Goal: Task Accomplishment & Management: Manage account settings

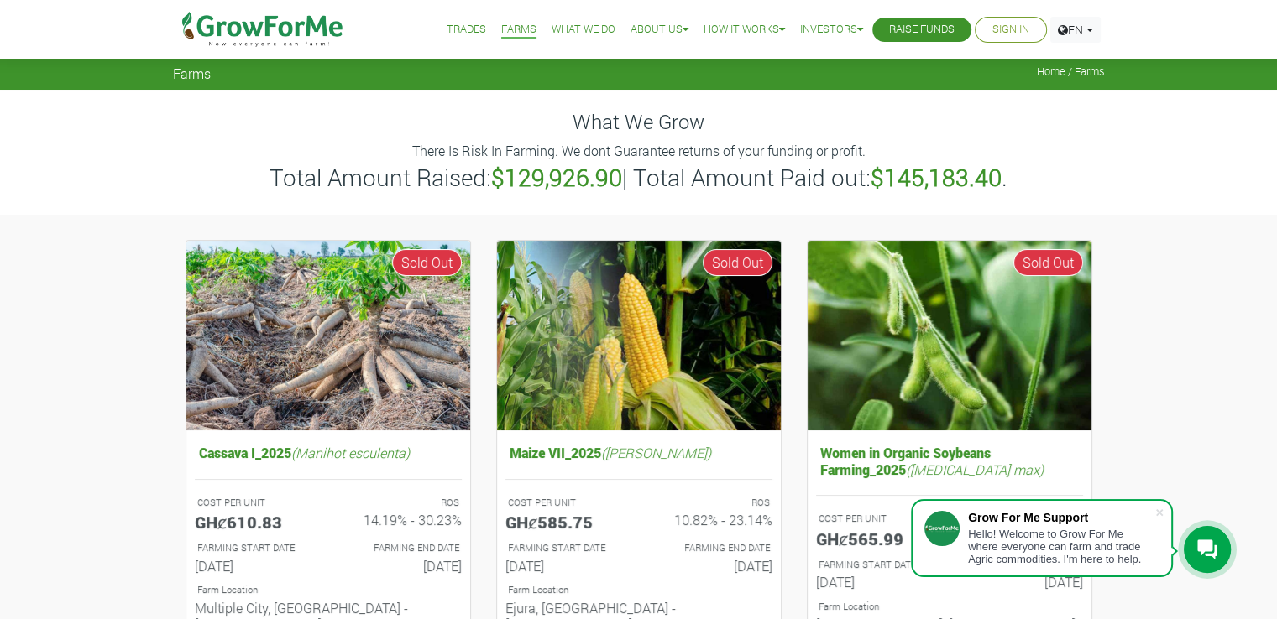
click at [506, 34] on link "Farms" at bounding box center [518, 30] width 35 height 18
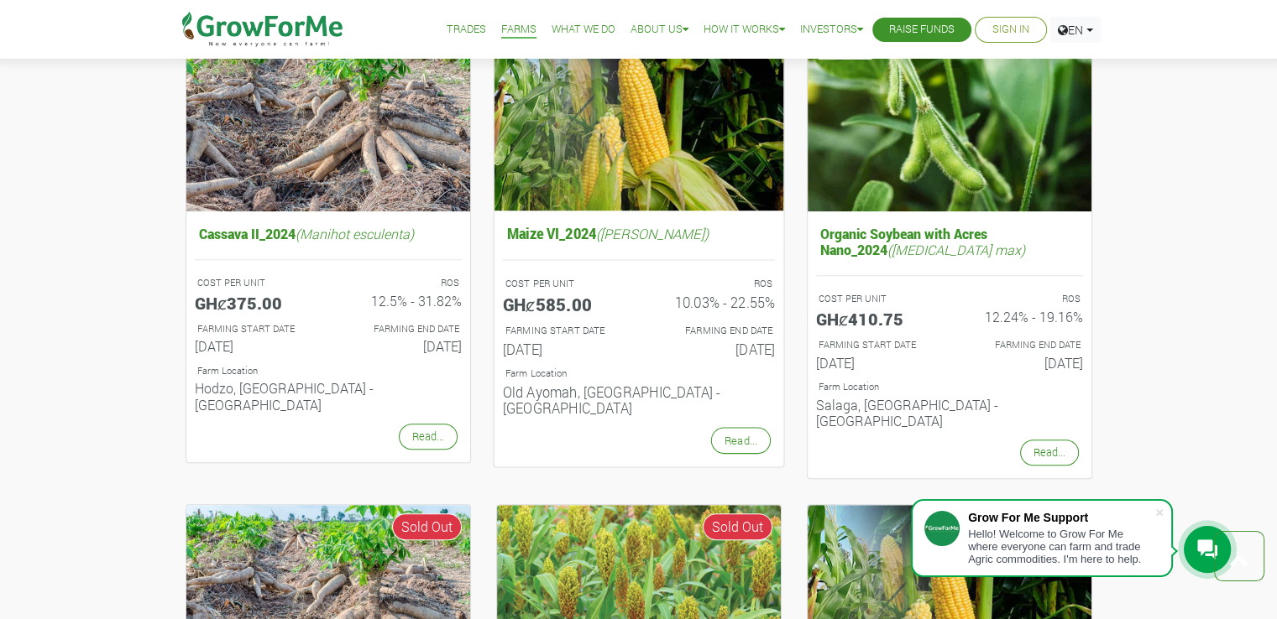
scroll to position [702, 0]
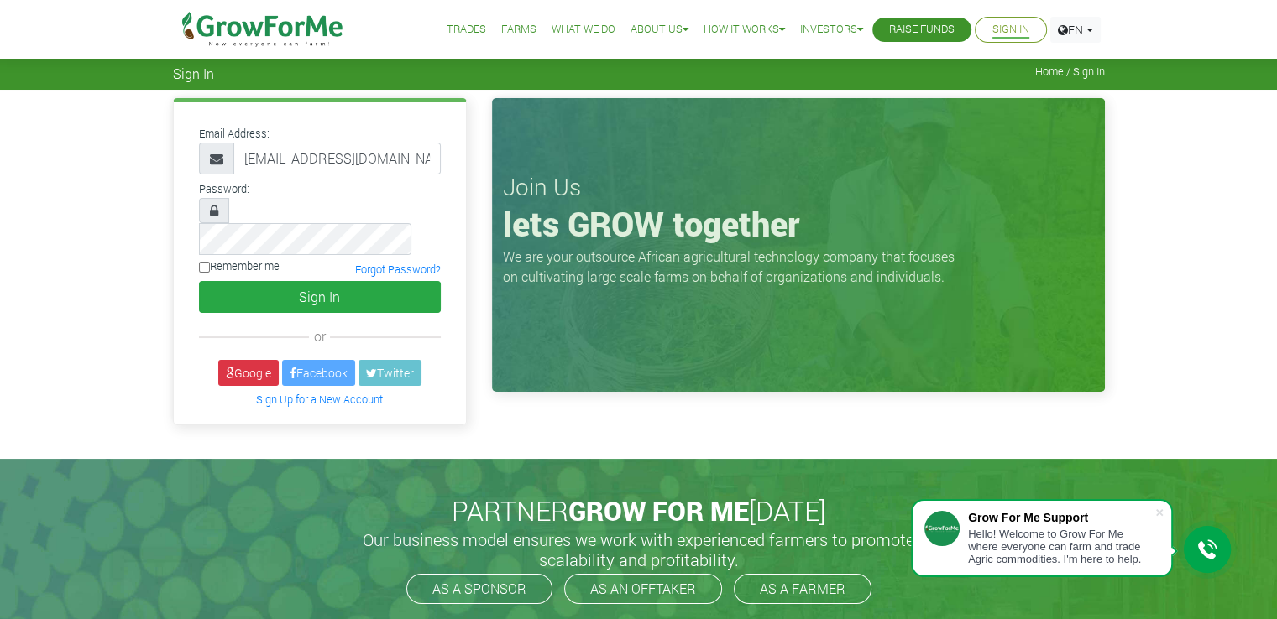
click at [232, 360] on link "Google" at bounding box center [248, 373] width 60 height 26
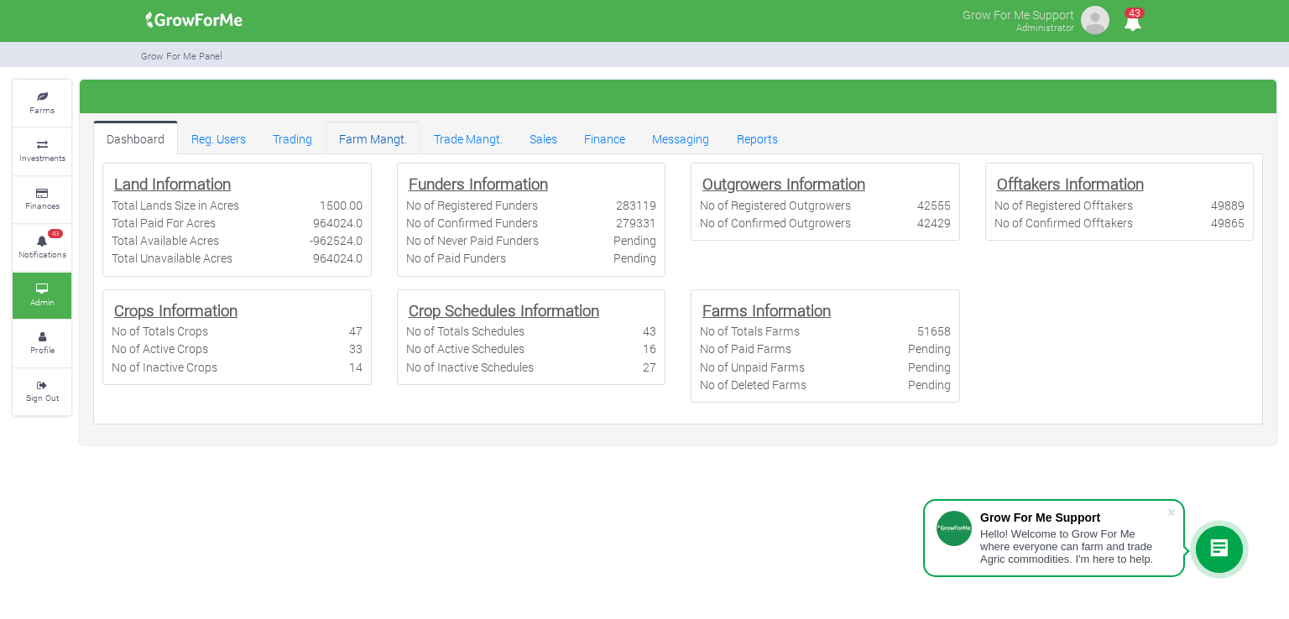
click at [386, 142] on link "Farm Mangt." at bounding box center [373, 138] width 95 height 34
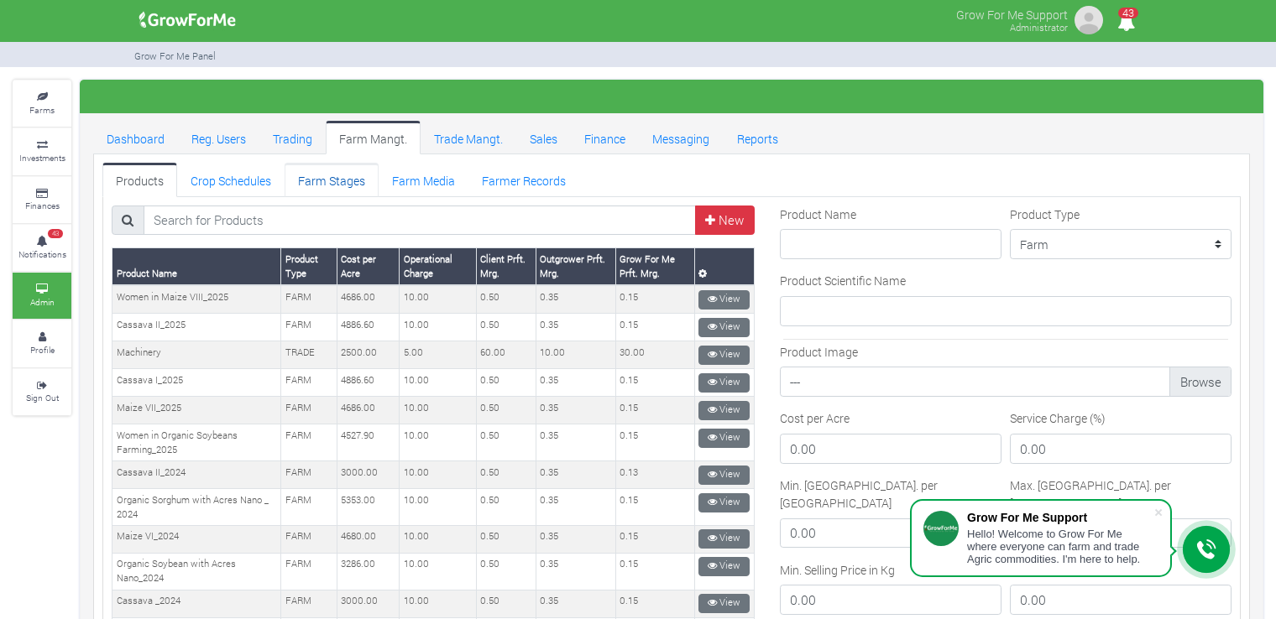
click at [331, 175] on link "Farm Stages" at bounding box center [332, 180] width 94 height 34
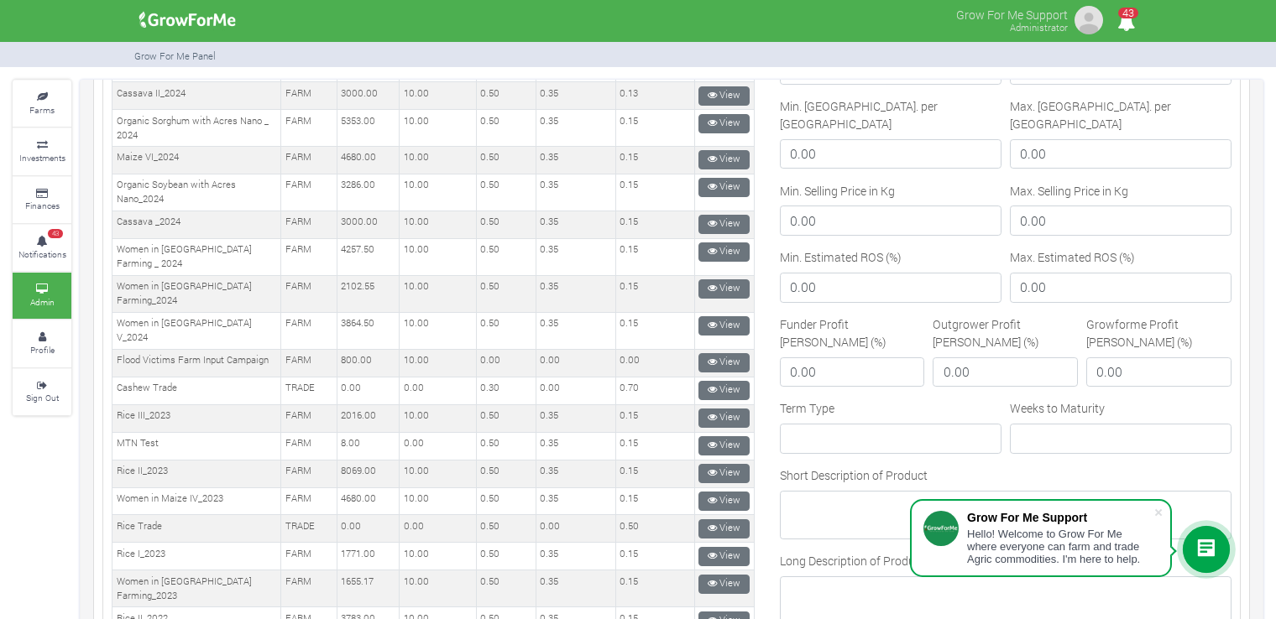
scroll to position [382, 0]
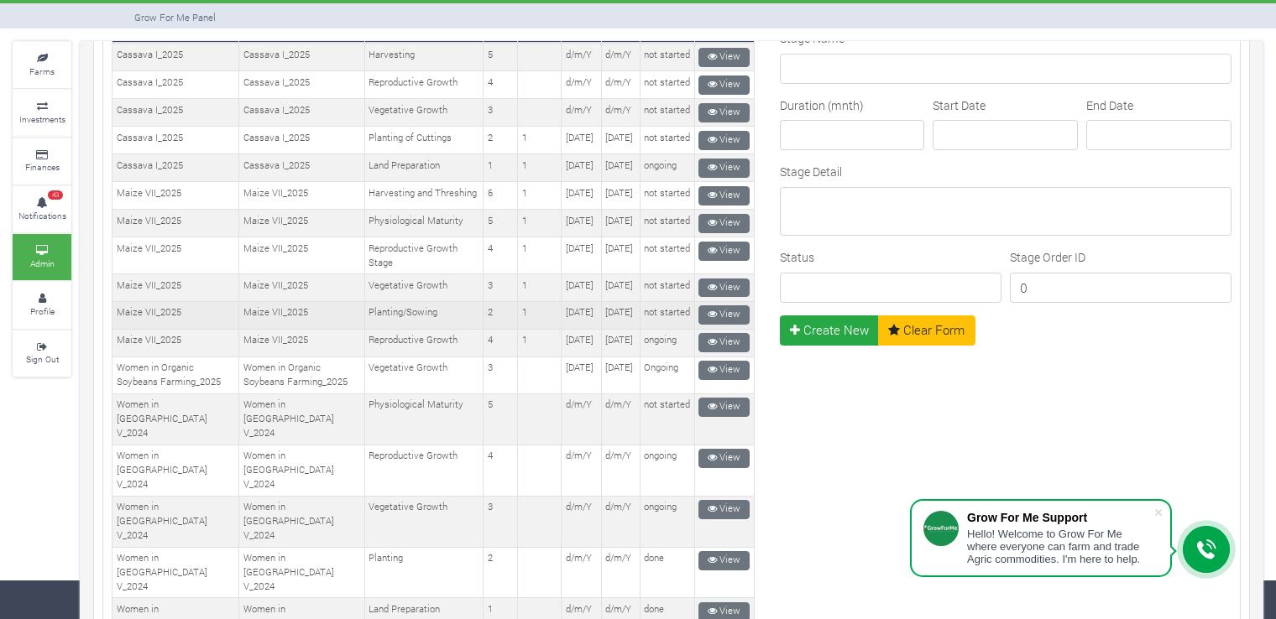
scroll to position [201, 0]
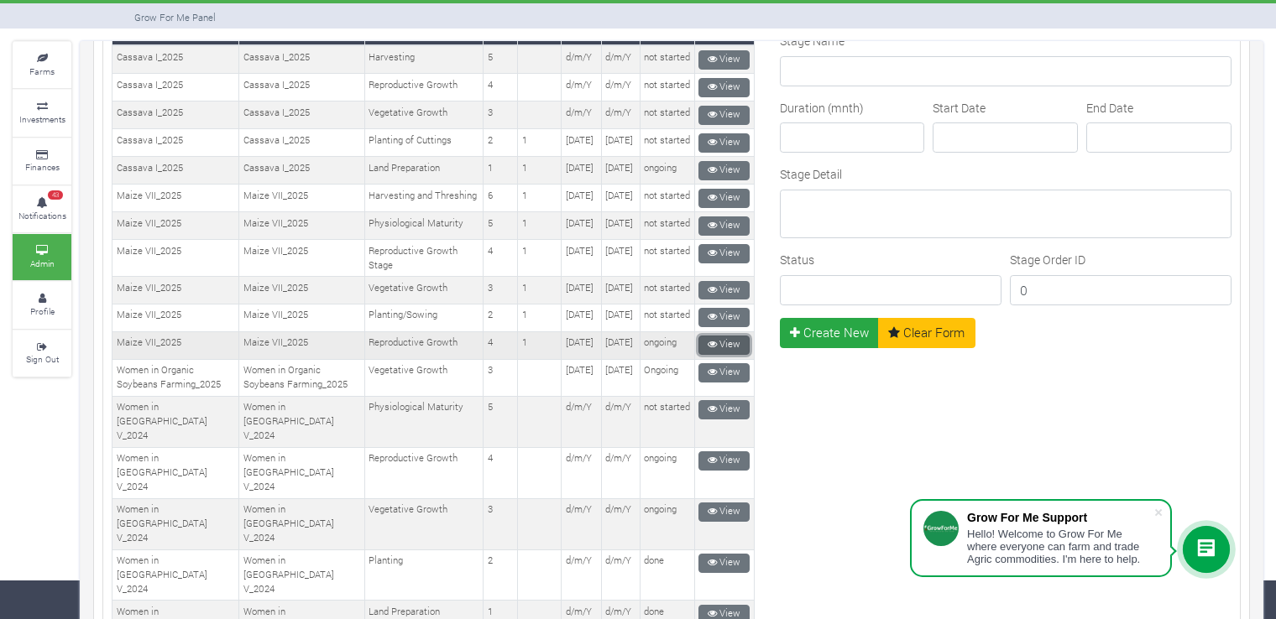
click at [725, 355] on link "View" at bounding box center [723, 345] width 51 height 19
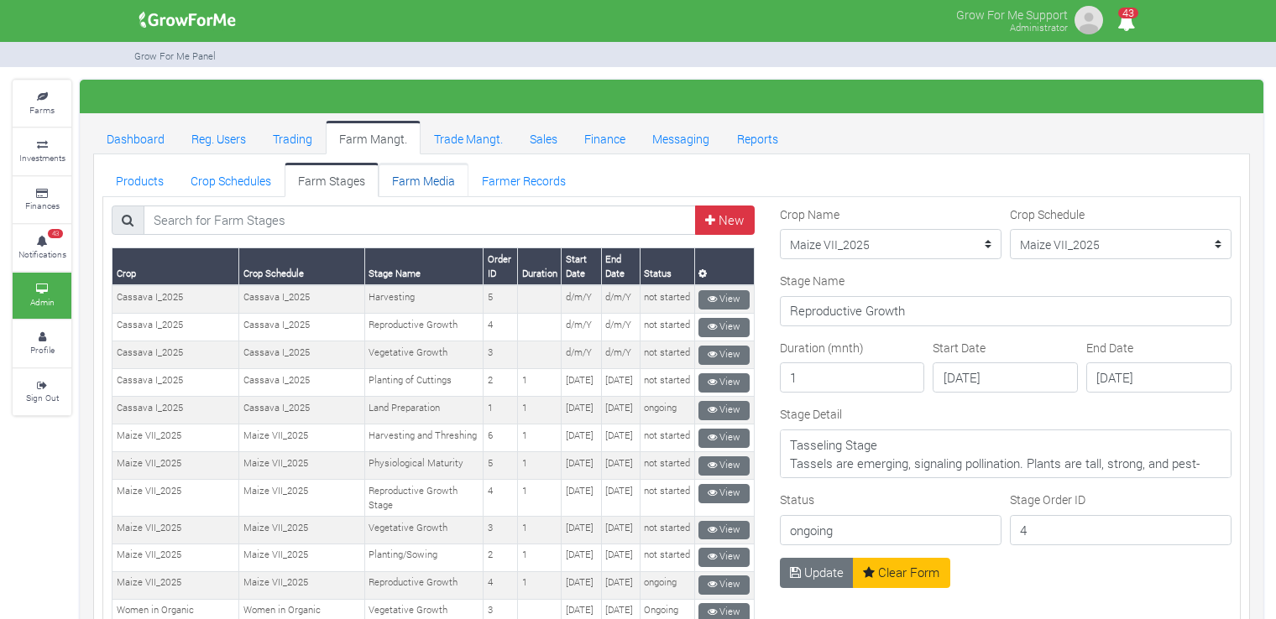
click at [428, 175] on link "Farm Media" at bounding box center [424, 180] width 90 height 34
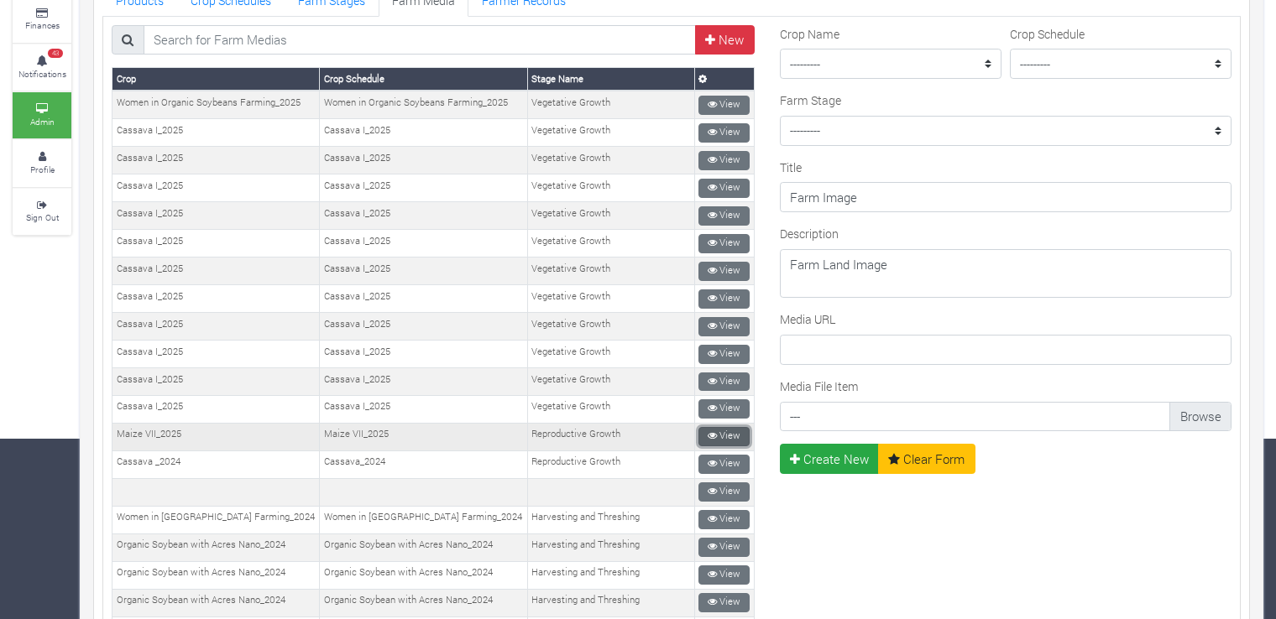
click at [712, 427] on link "View" at bounding box center [723, 436] width 51 height 19
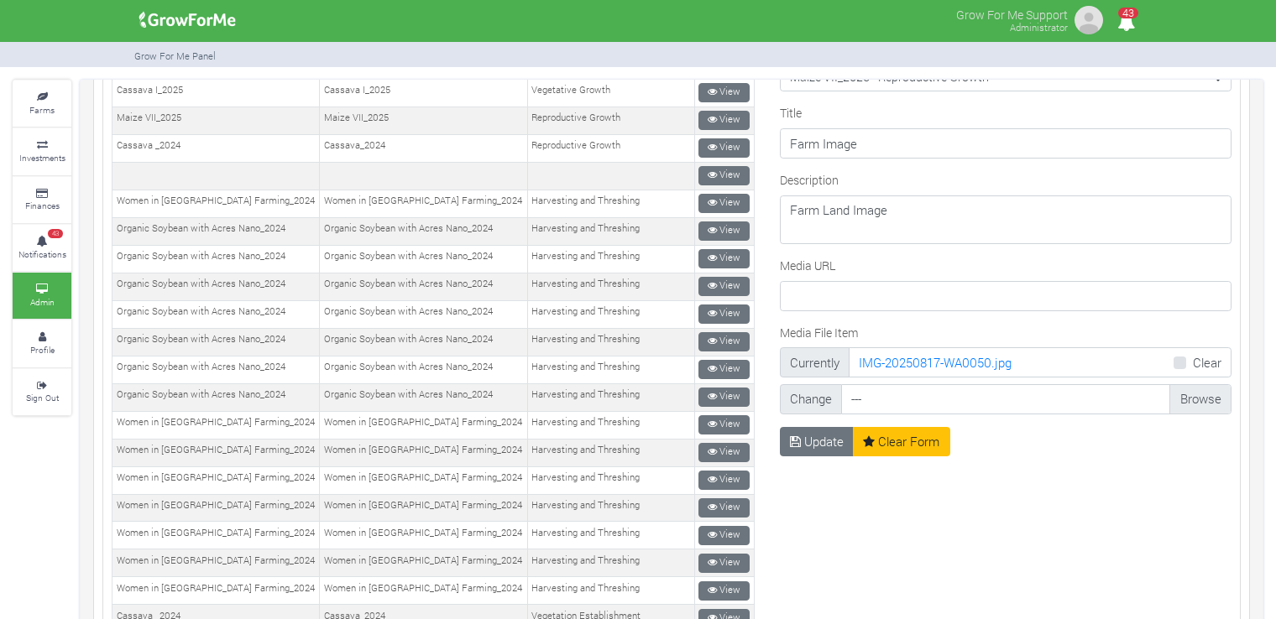
scroll to position [504, 0]
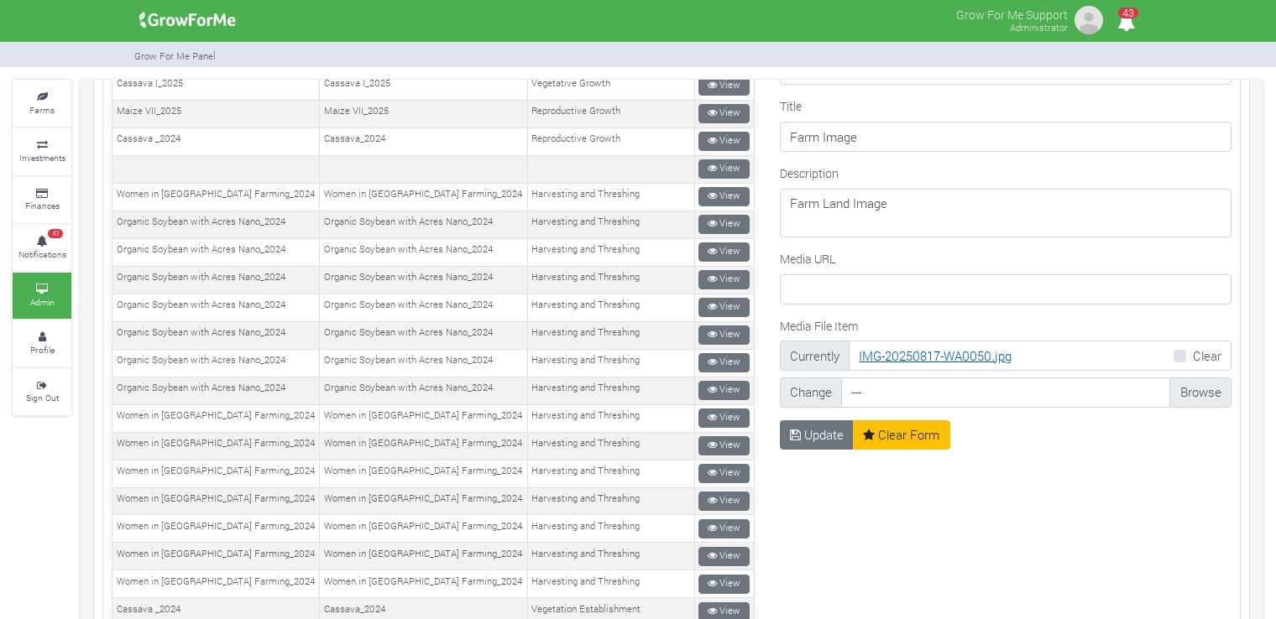
click at [964, 351] on link "IMG-20250817-WA0050.jpg" at bounding box center [935, 356] width 153 height 17
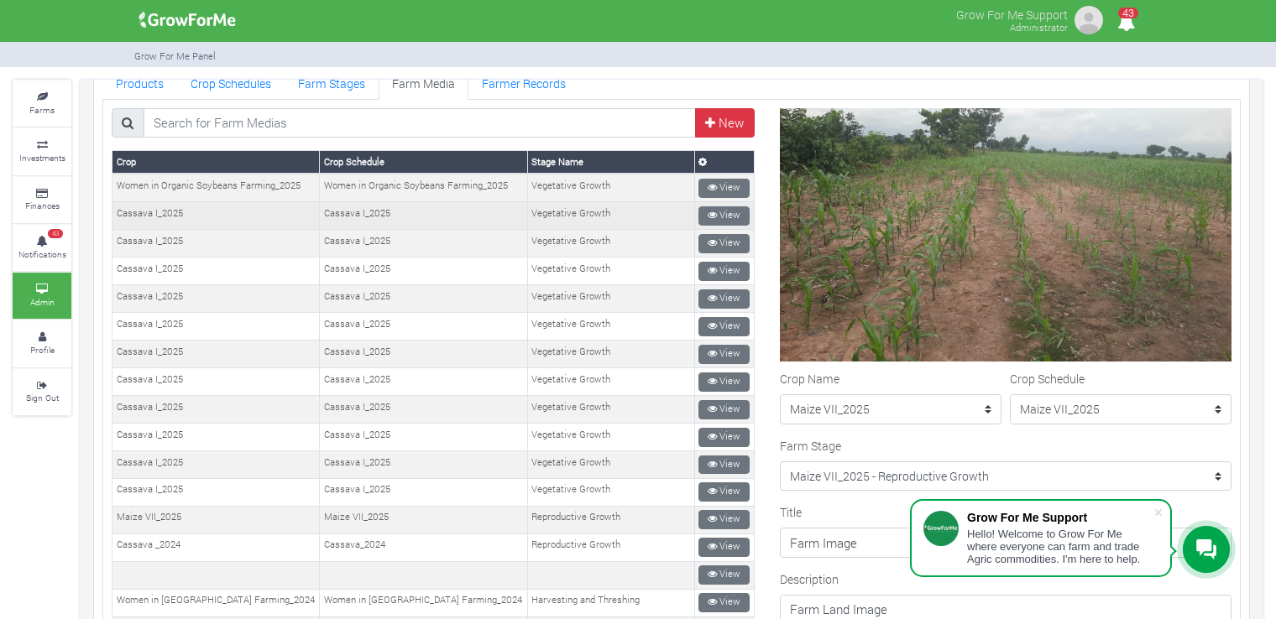
scroll to position [103, 0]
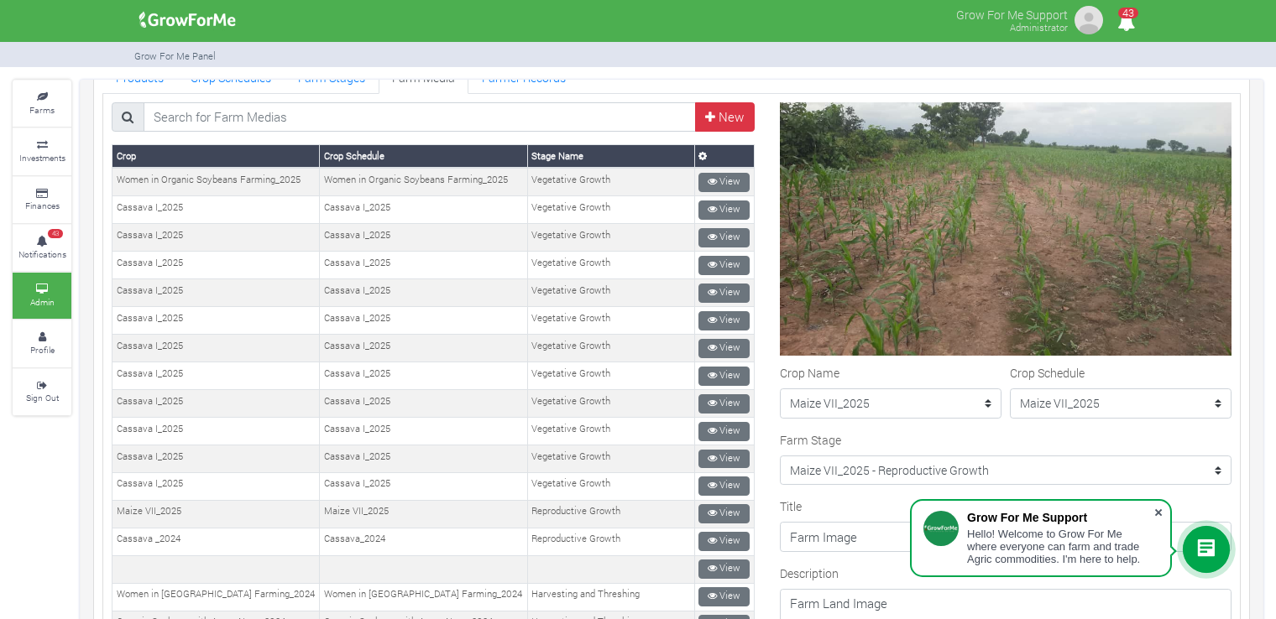
click at [1154, 511] on span at bounding box center [1158, 512] width 17 height 17
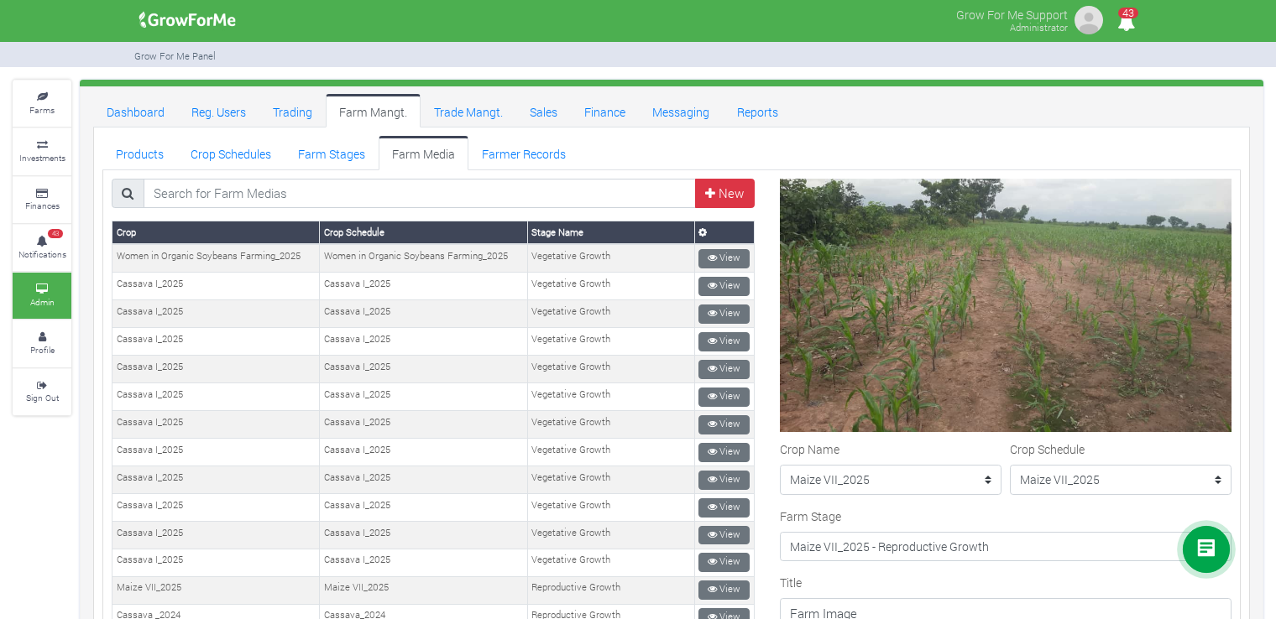
scroll to position [26, 0]
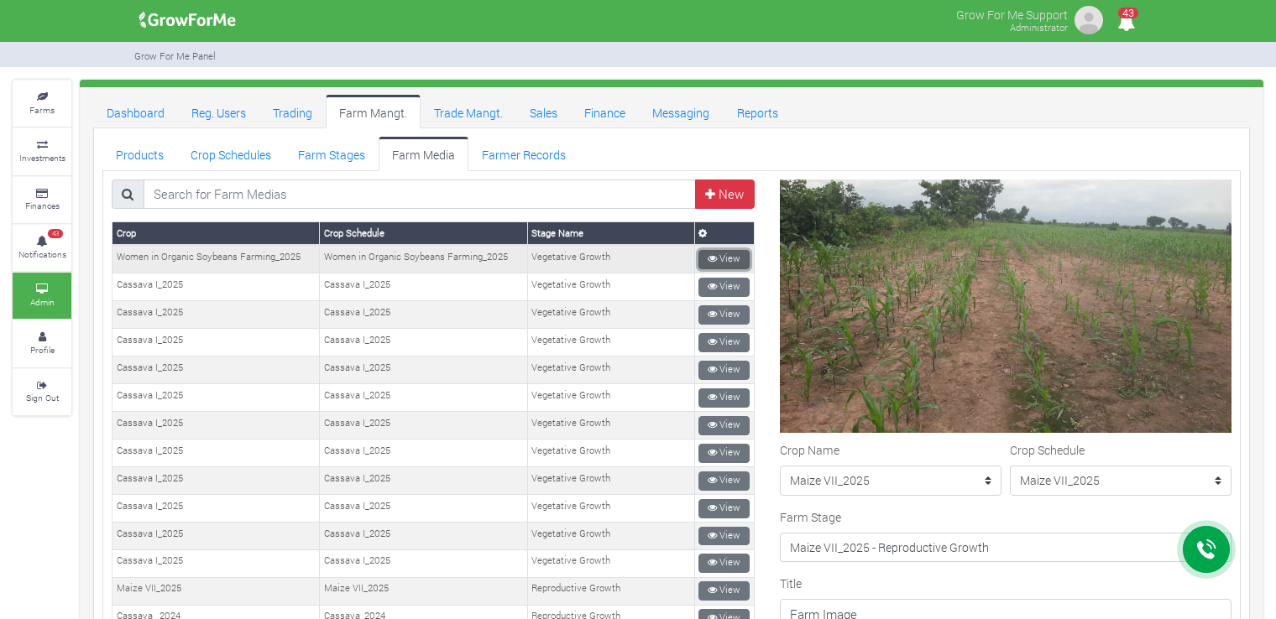
click at [719, 257] on link "View" at bounding box center [723, 259] width 51 height 19
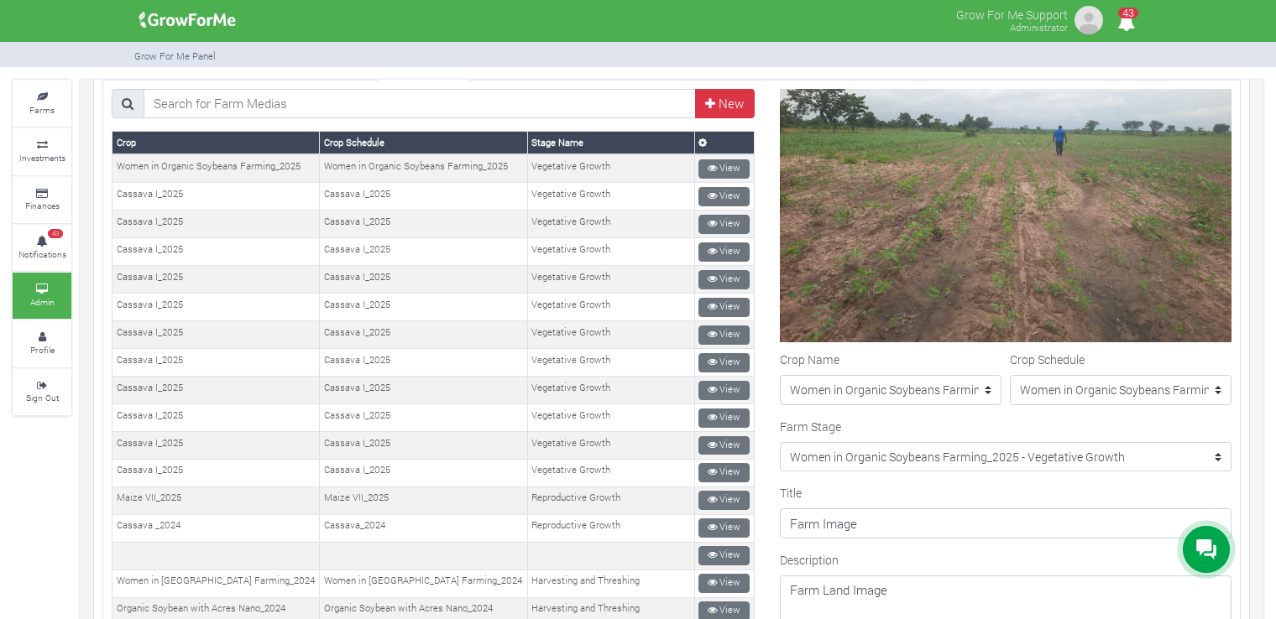
scroll to position [116, 0]
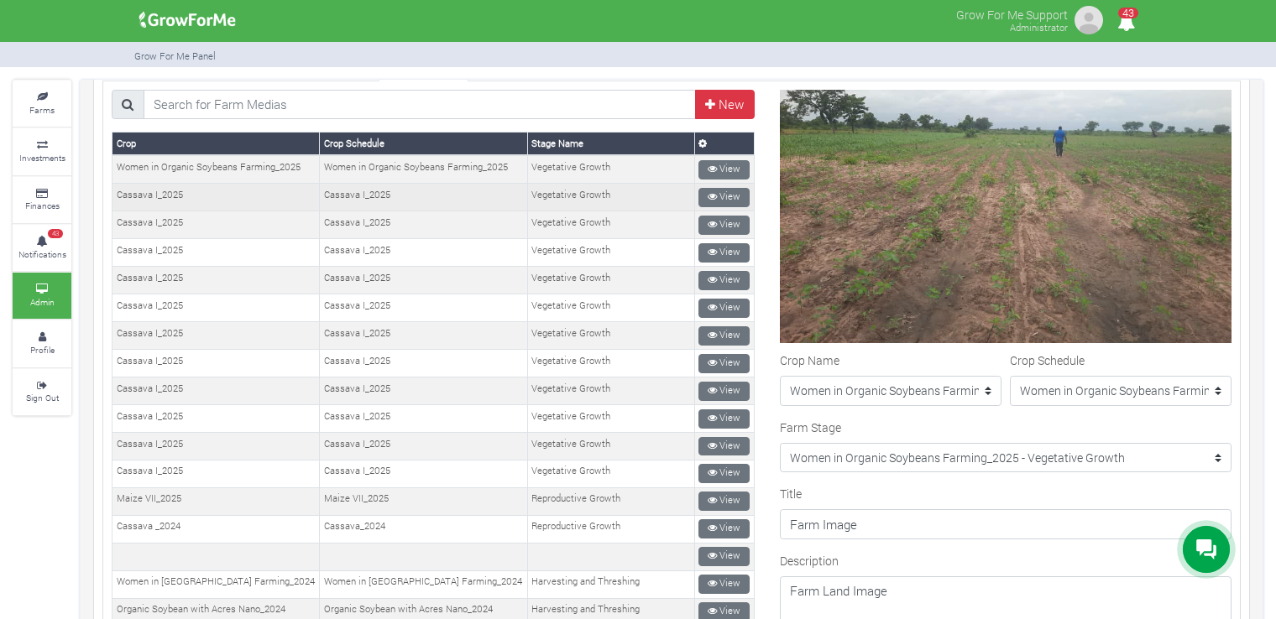
click at [719, 203] on td "View" at bounding box center [724, 198] width 60 height 28
click at [713, 199] on link "View" at bounding box center [723, 197] width 51 height 19
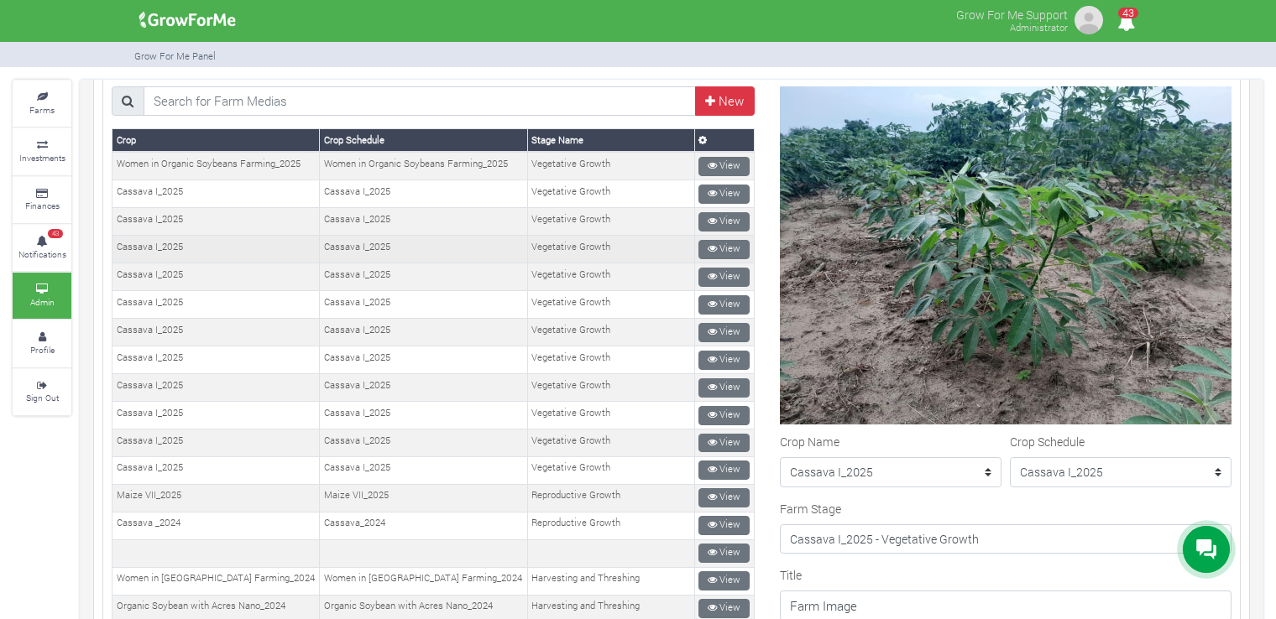
scroll to position [120, 0]
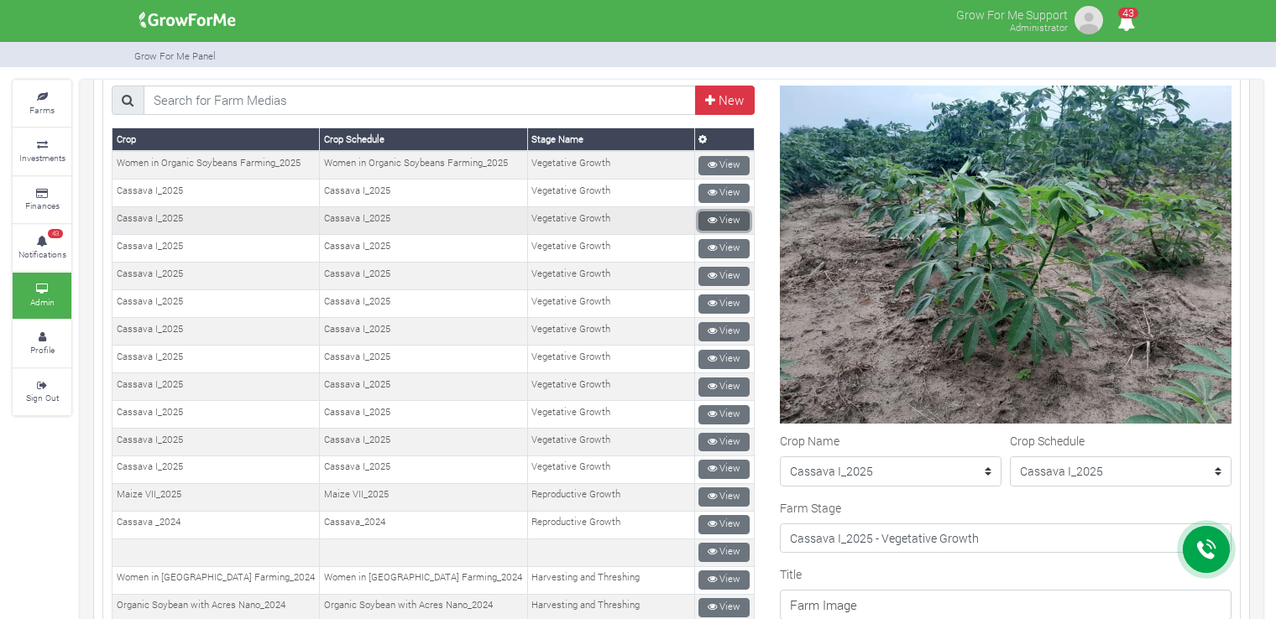
click at [722, 216] on link "View" at bounding box center [723, 221] width 51 height 19
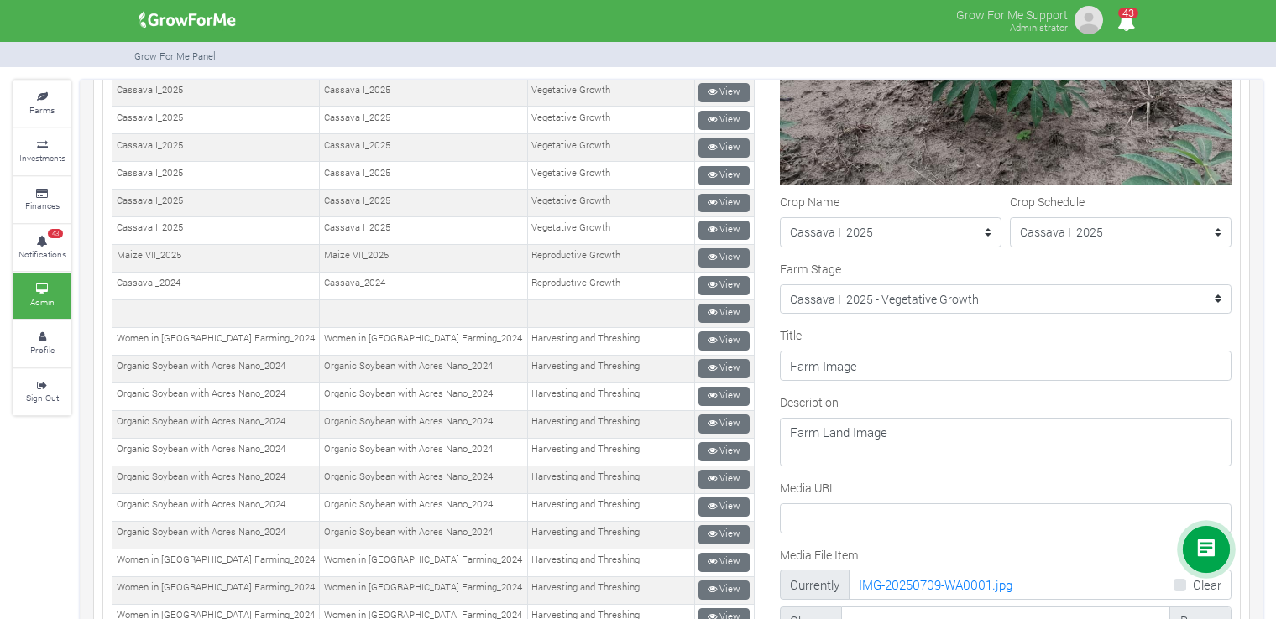
scroll to position [358, 0]
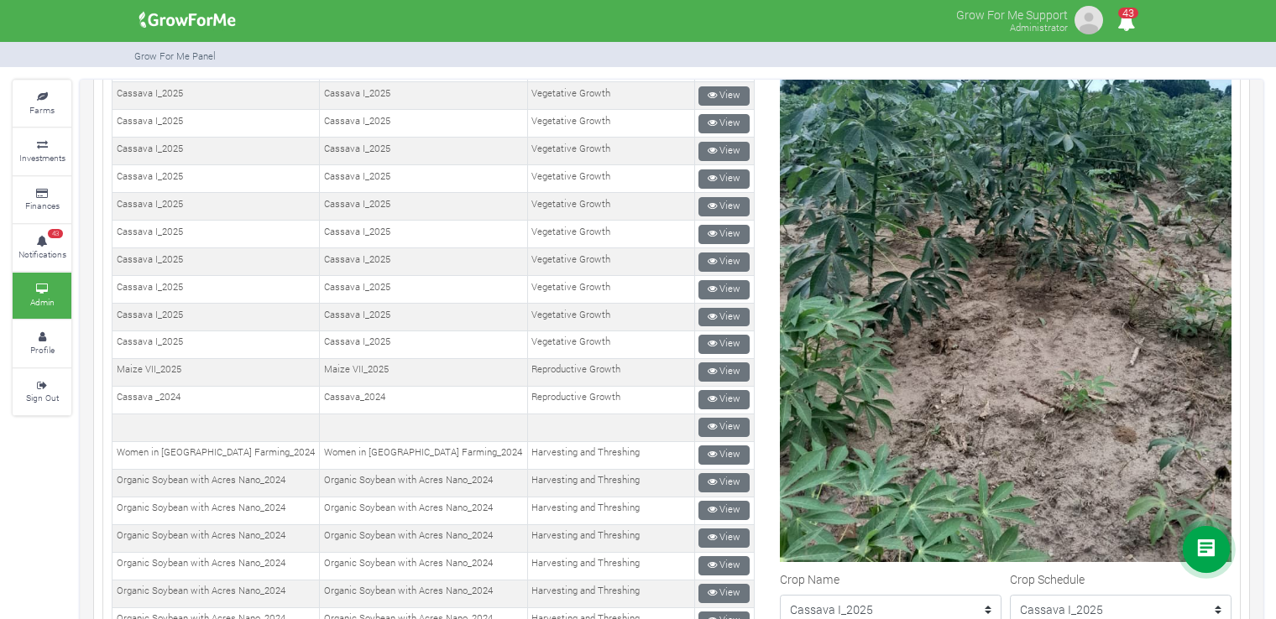
scroll to position [247, 0]
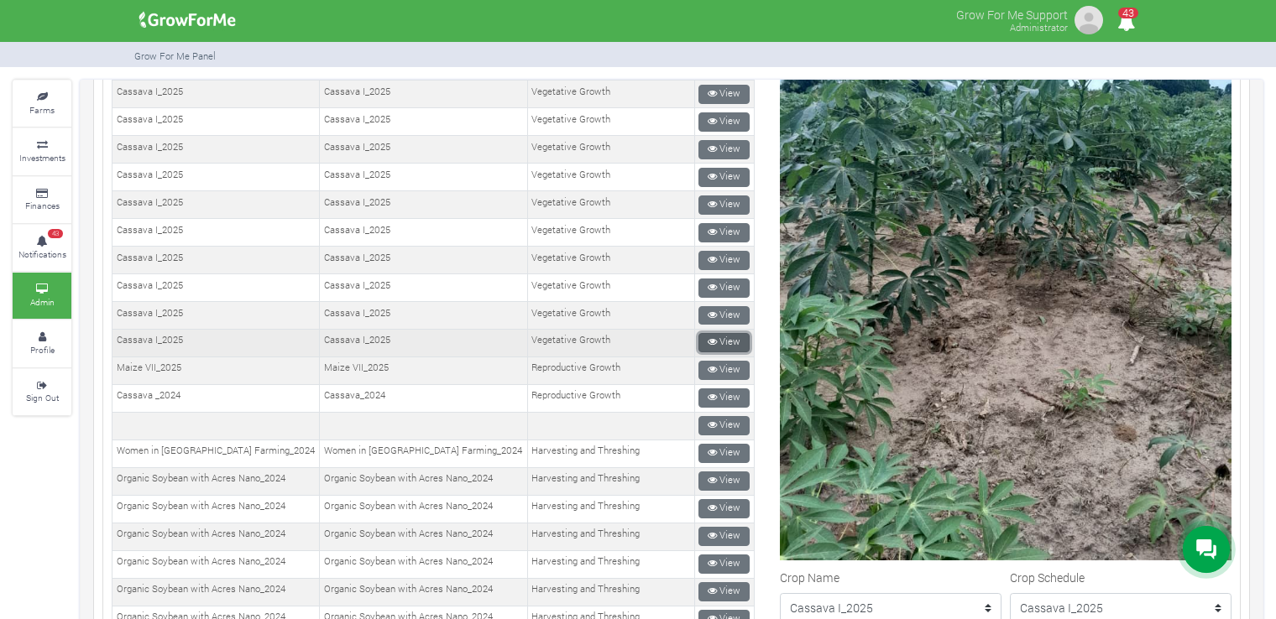
click at [724, 333] on link "View" at bounding box center [723, 342] width 51 height 19
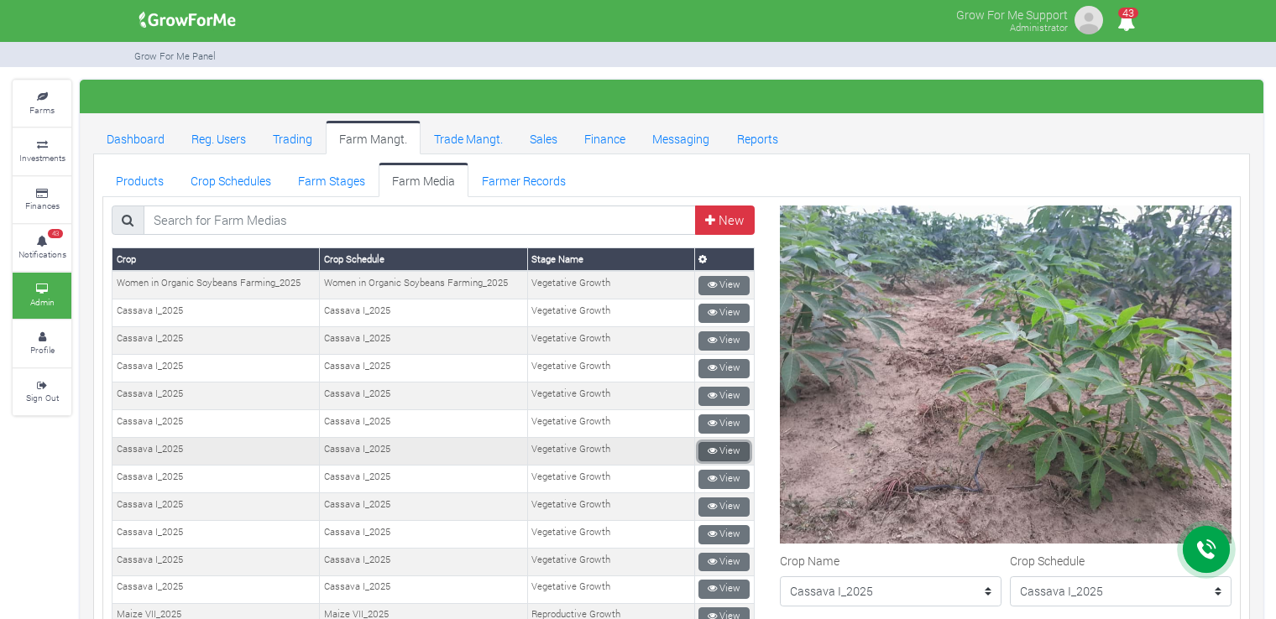
click at [733, 442] on link "View" at bounding box center [723, 451] width 51 height 19
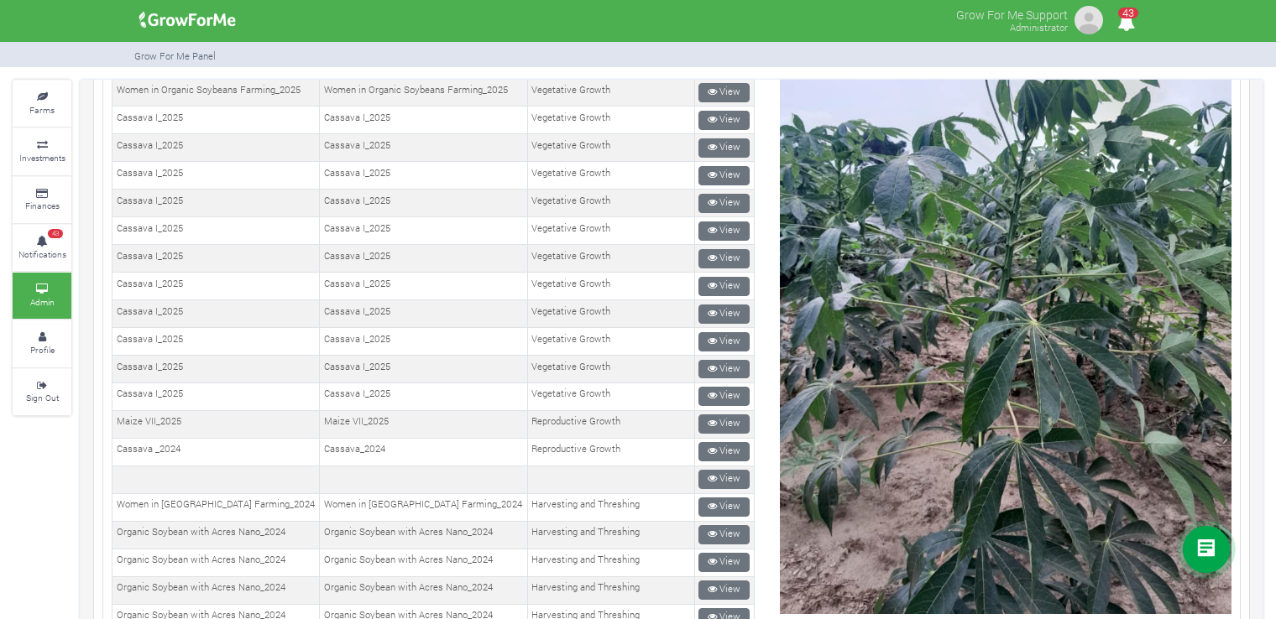
scroll to position [191, 0]
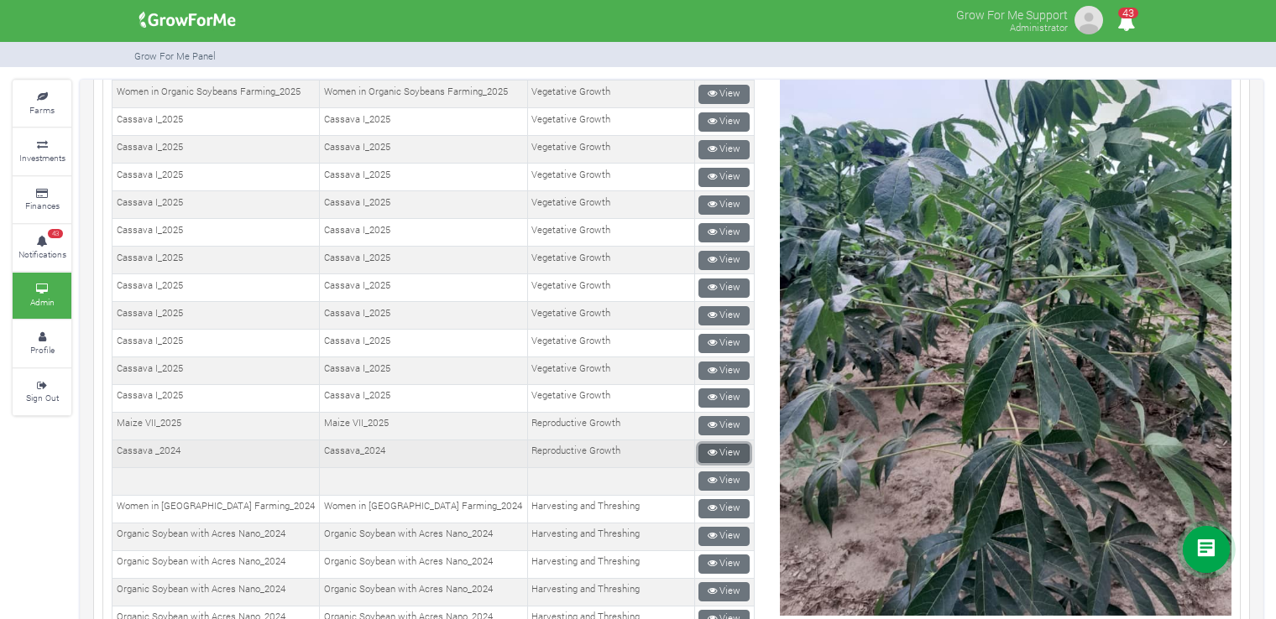
click at [704, 444] on link "View" at bounding box center [723, 453] width 51 height 19
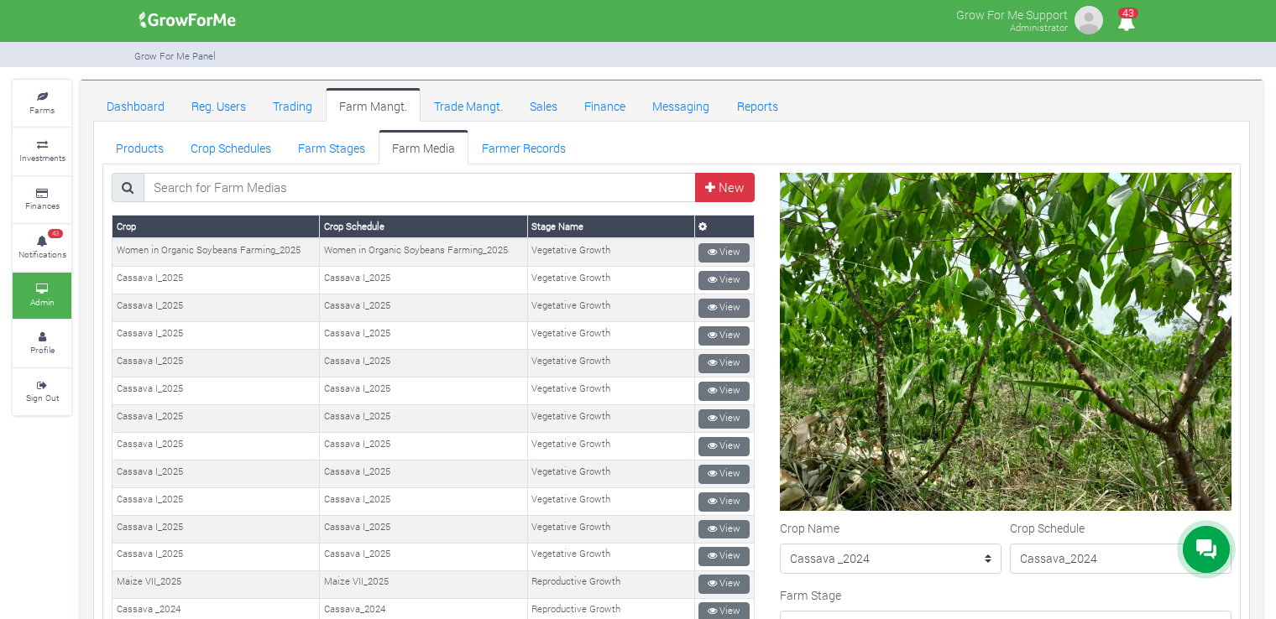
scroll to position [69, 0]
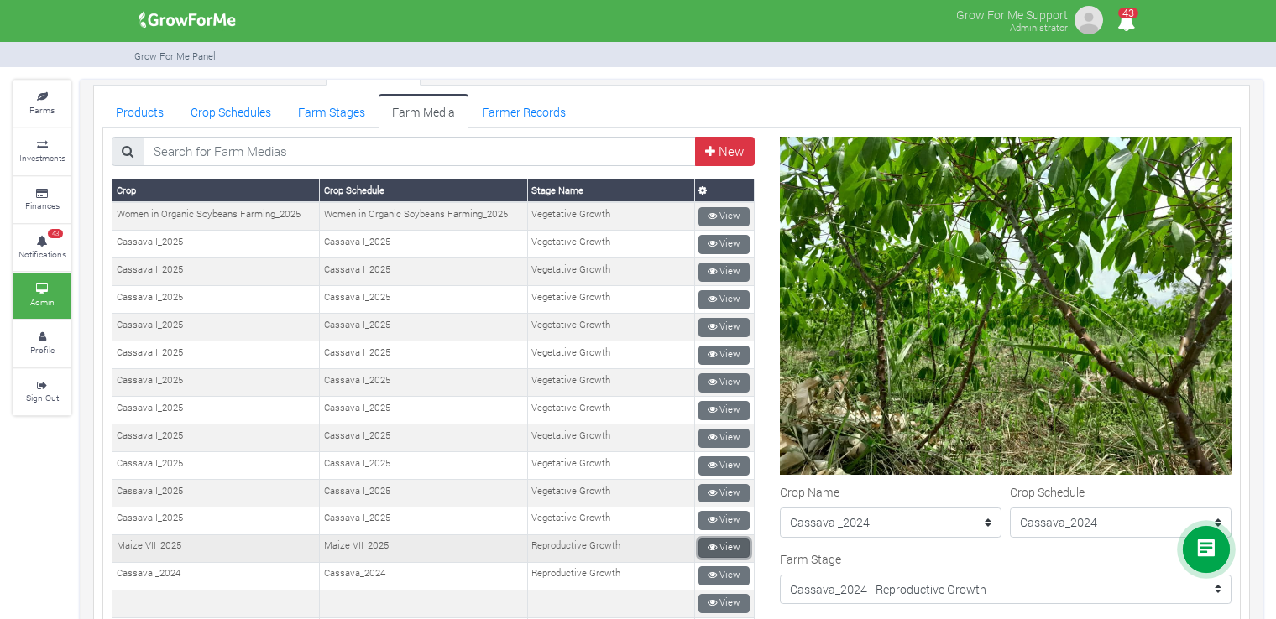
click at [708, 543] on icon at bounding box center [712, 547] width 9 height 9
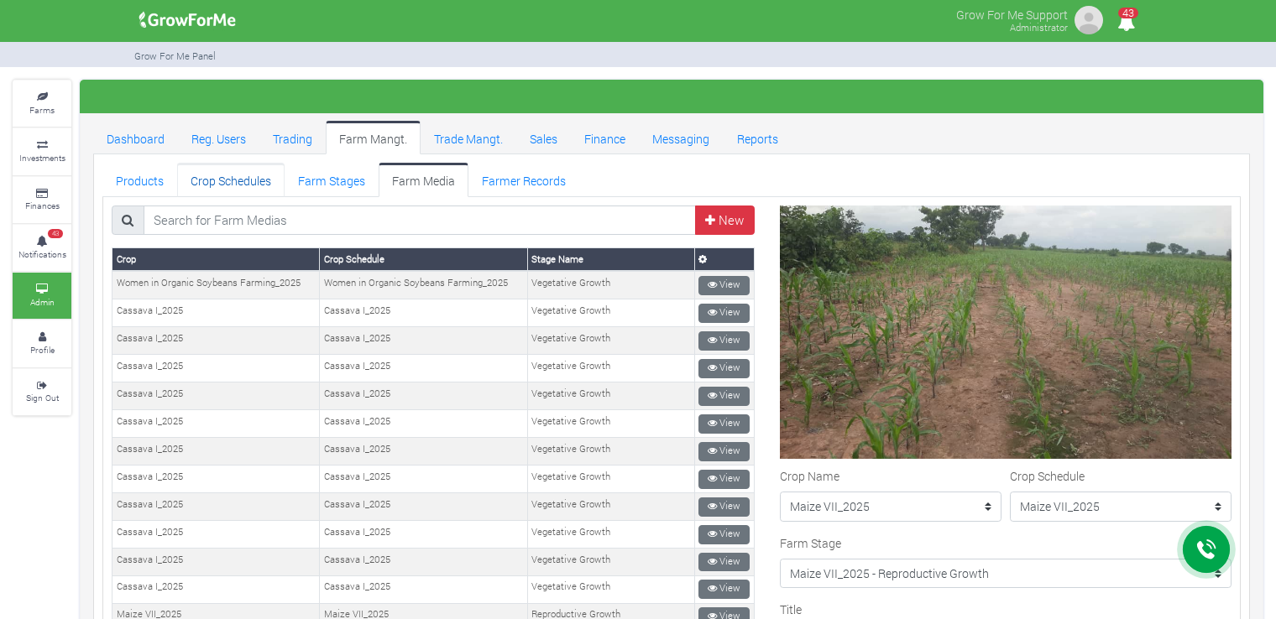
click at [255, 182] on link "Crop Schedules" at bounding box center [230, 180] width 107 height 34
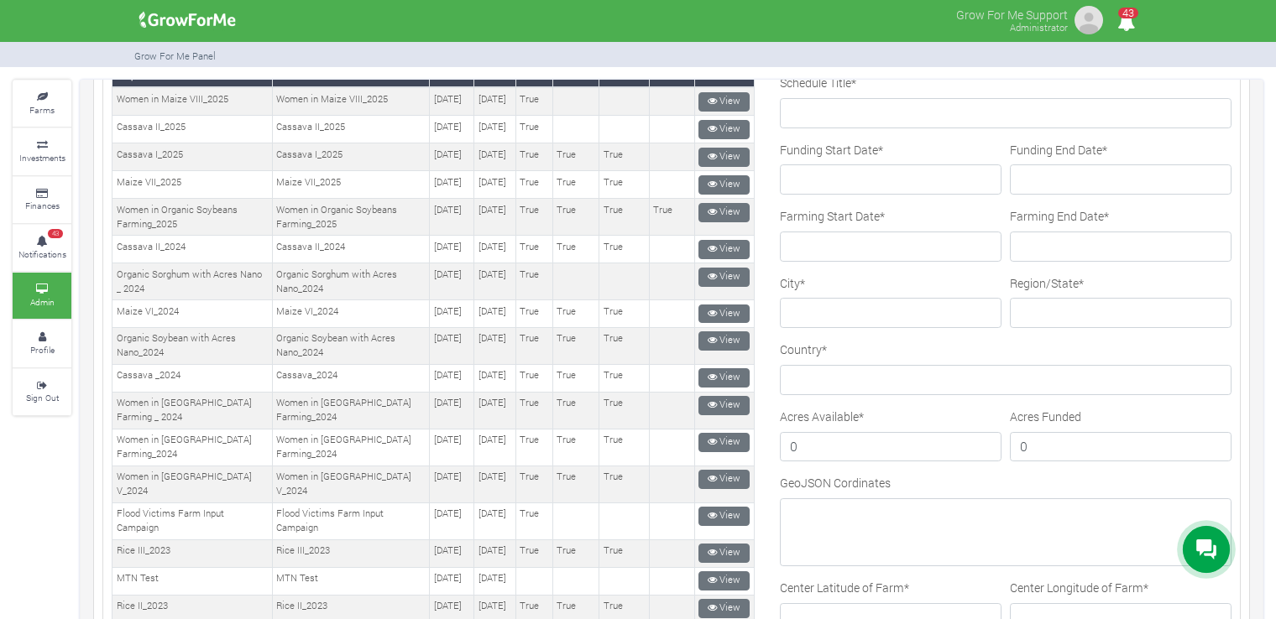
scroll to position [207, 0]
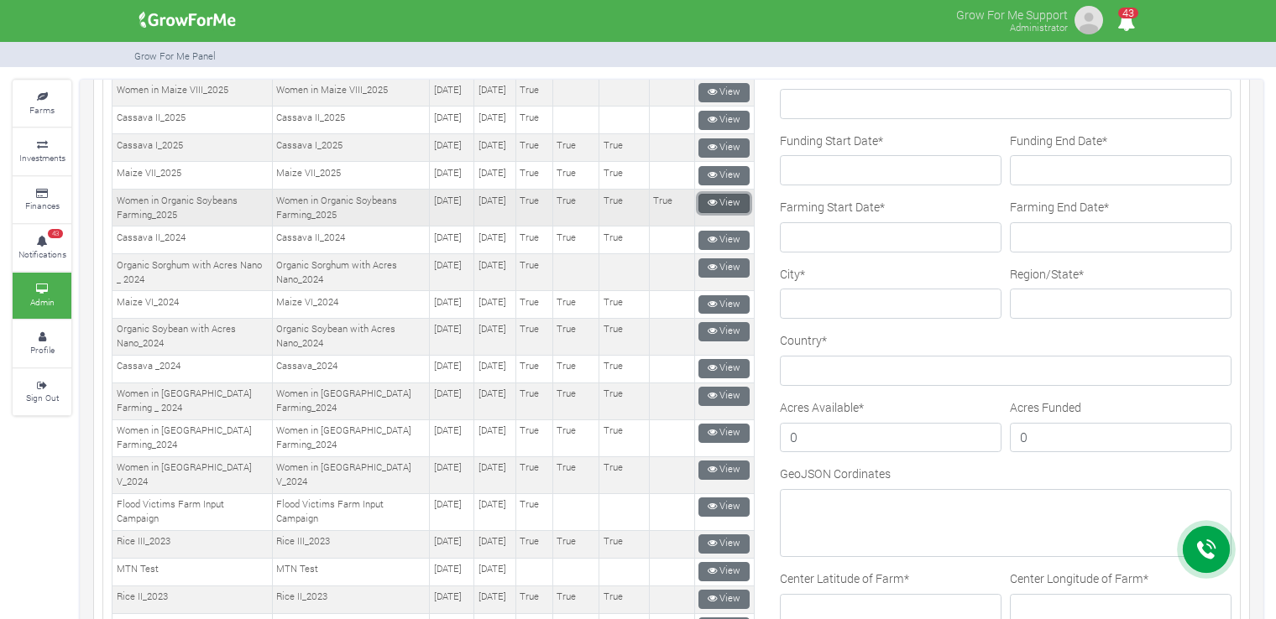
click at [724, 213] on link "View" at bounding box center [723, 203] width 51 height 19
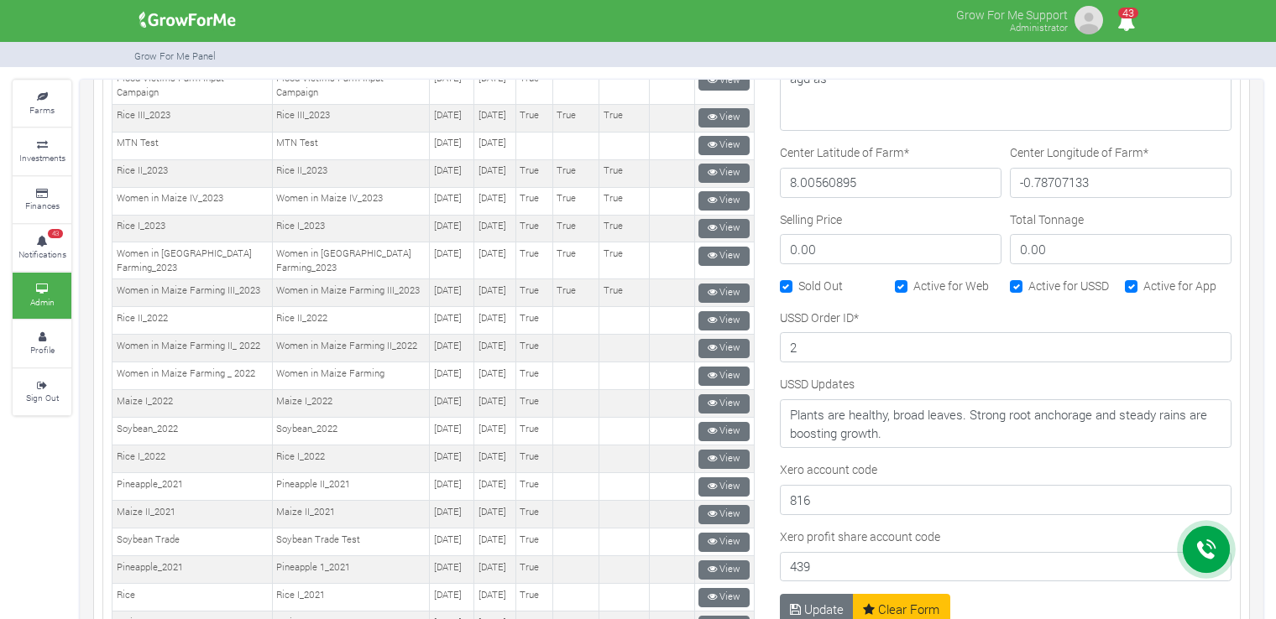
scroll to position [636, 0]
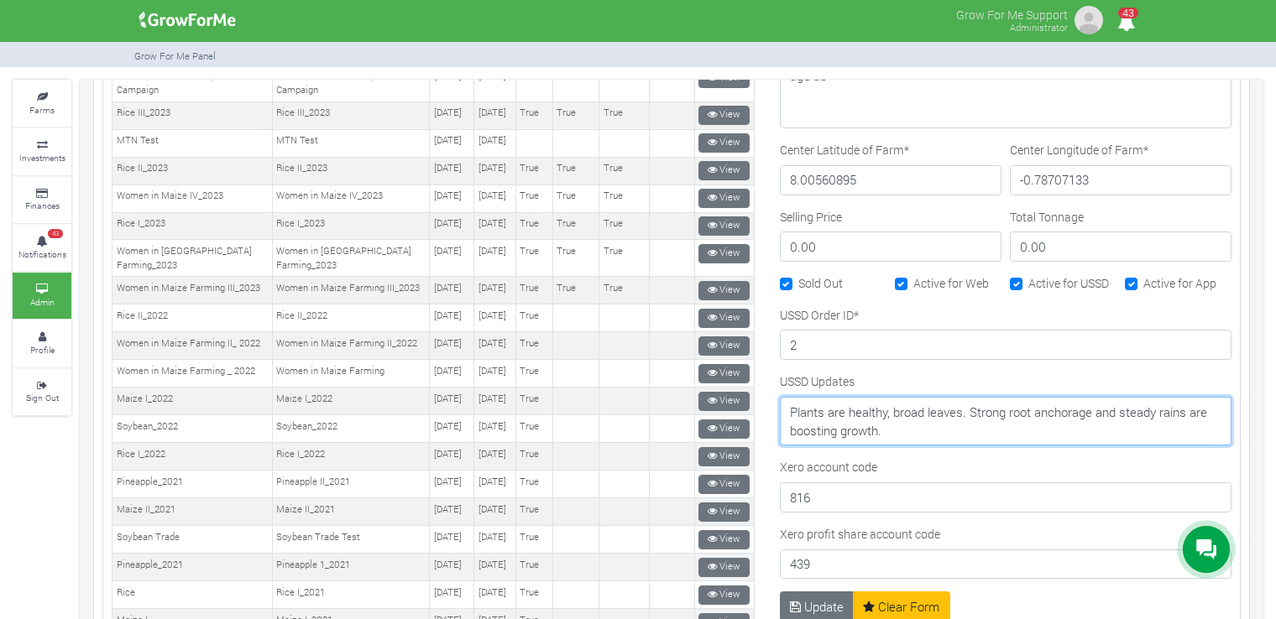
click at [898, 429] on textarea "Plants are healthy, broad leaves. Strong root anchorage and steady rains are bo…" at bounding box center [1006, 421] width 452 height 49
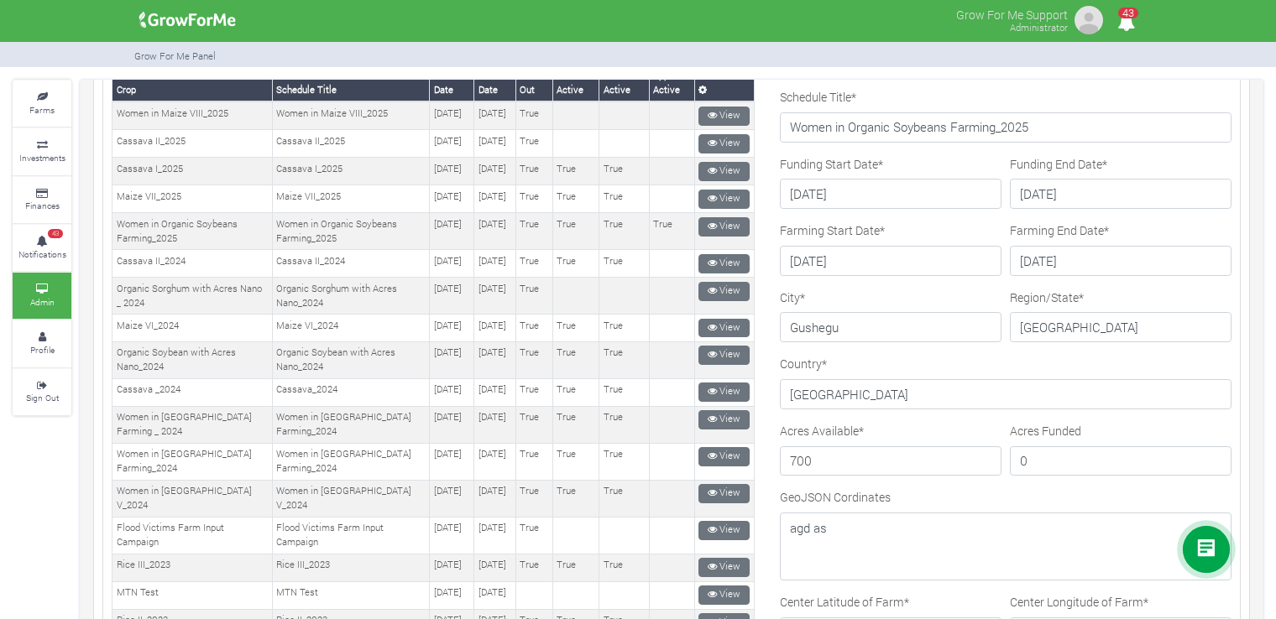
scroll to position [171, 0]
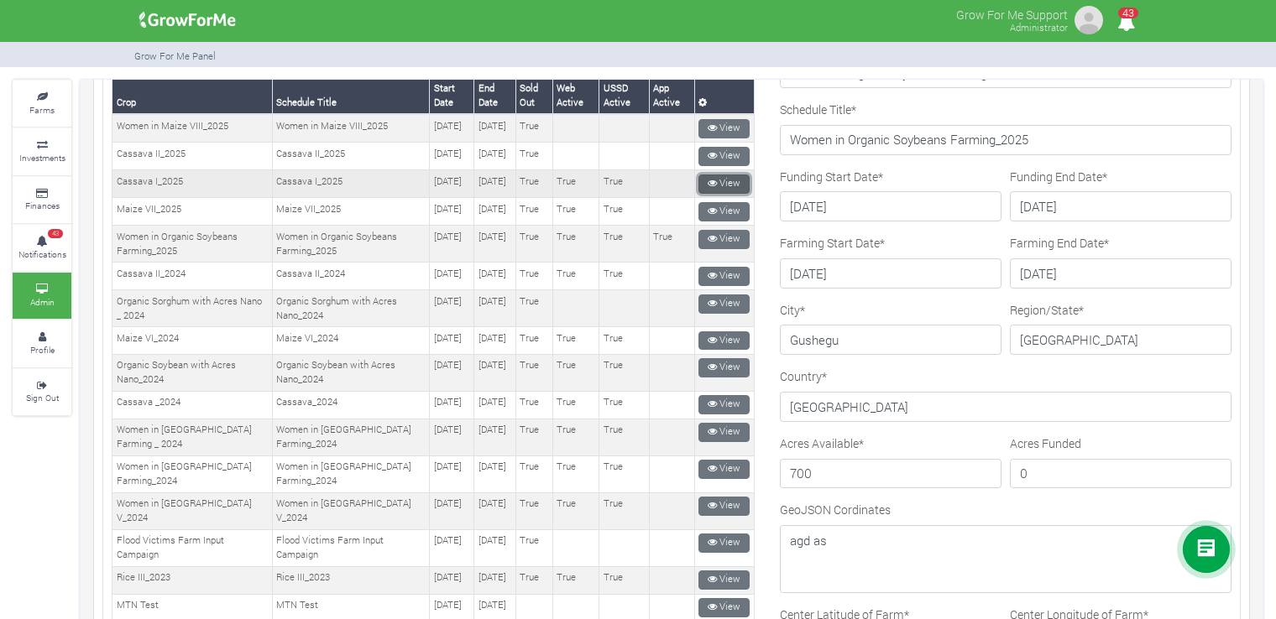
click at [713, 194] on link "View" at bounding box center [723, 184] width 51 height 19
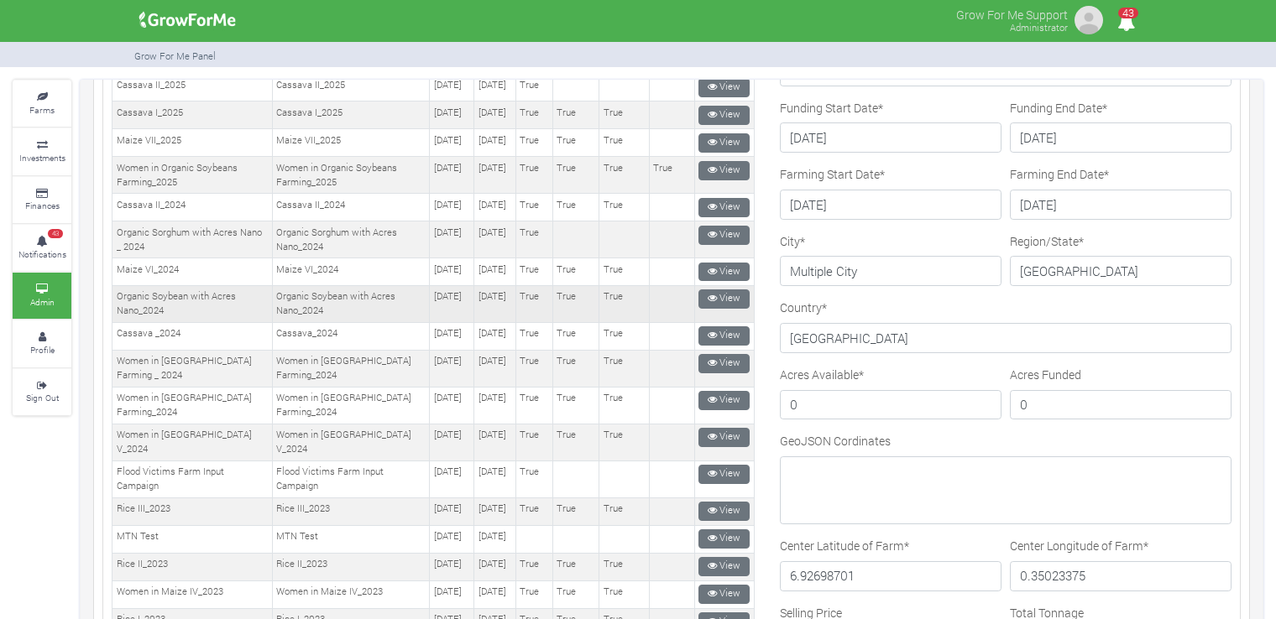
scroll to position [238, 0]
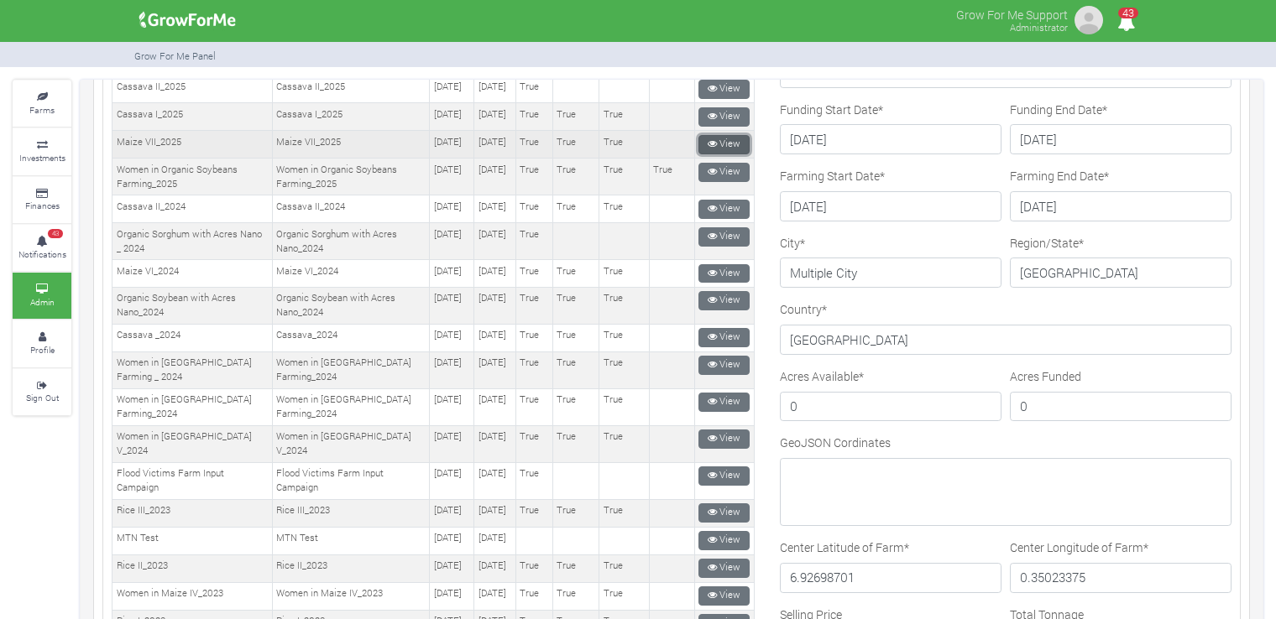
click at [722, 154] on link "View" at bounding box center [723, 144] width 51 height 19
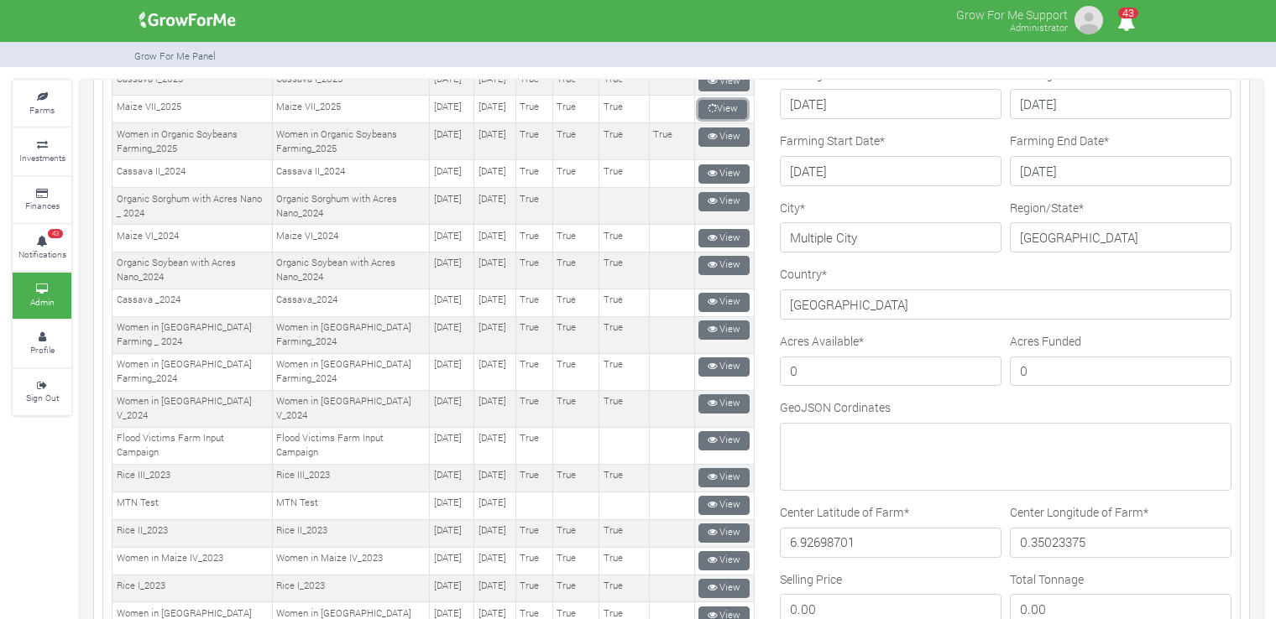
scroll to position [389, 0]
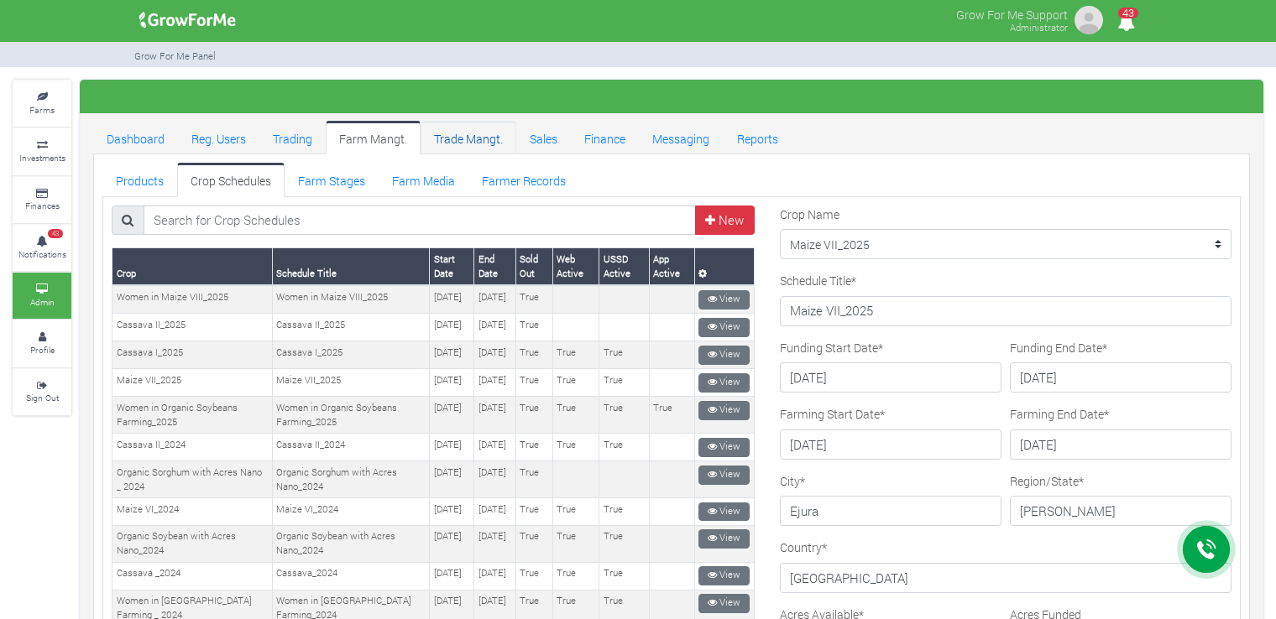
click at [459, 142] on link "Trade Mangt." at bounding box center [469, 138] width 96 height 34
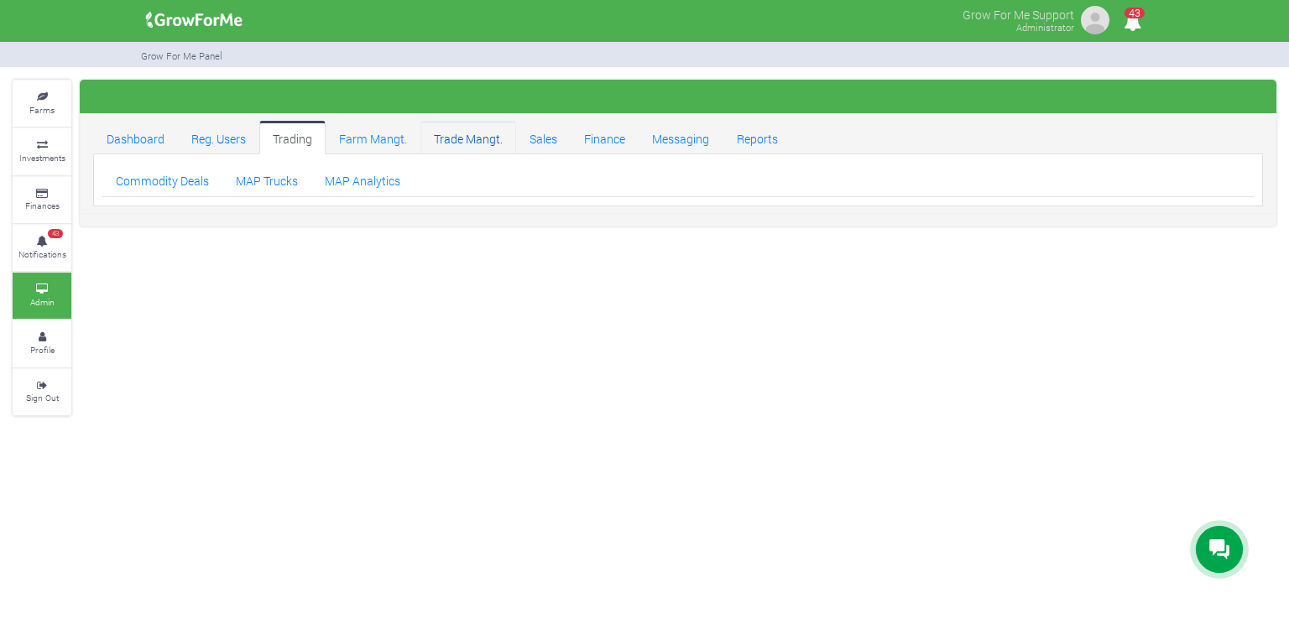
click at [468, 141] on link "Trade Mangt." at bounding box center [469, 138] width 96 height 34
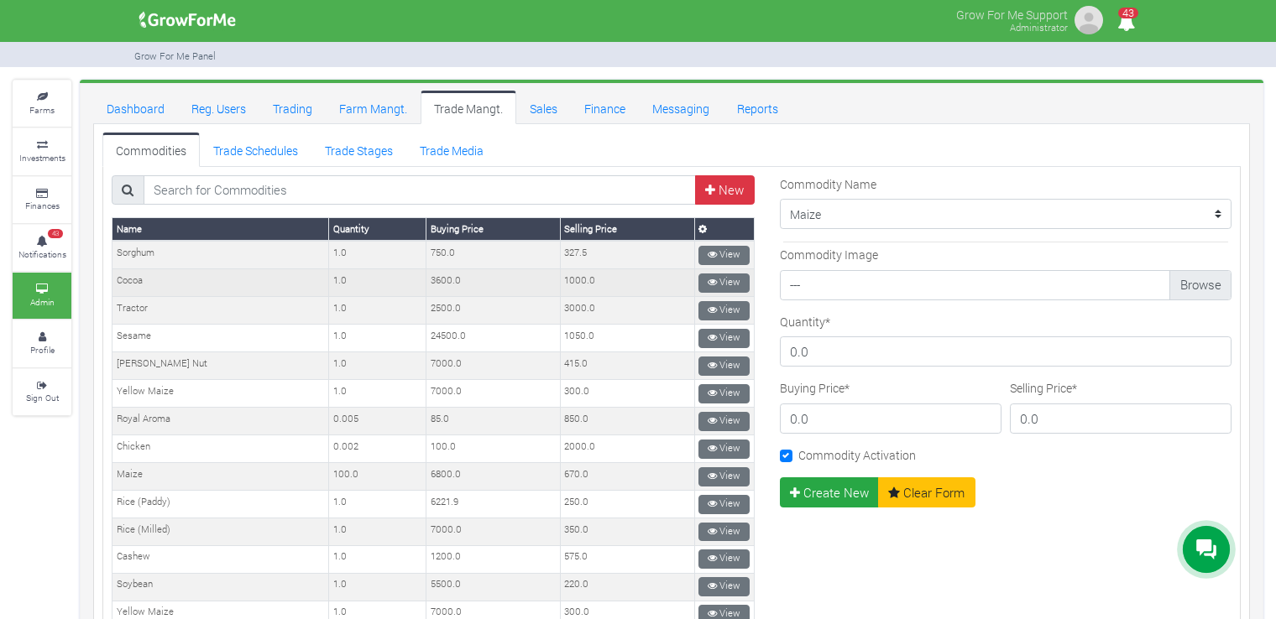
scroll to position [40, 0]
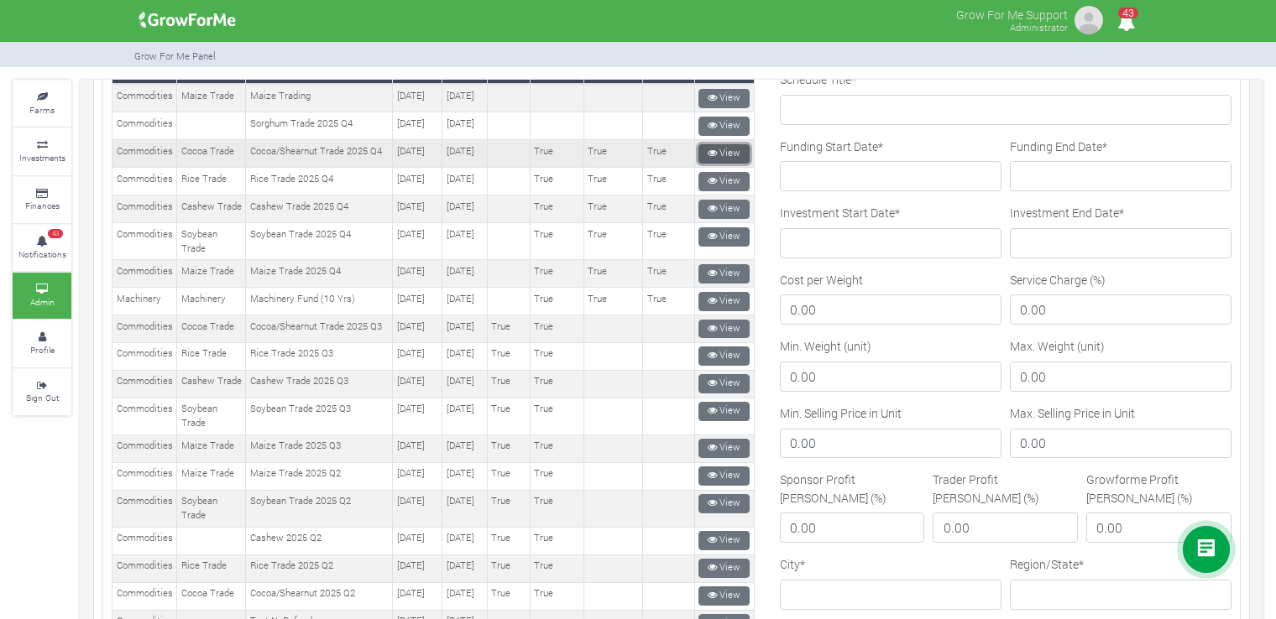
click at [731, 164] on link "View" at bounding box center [723, 153] width 51 height 19
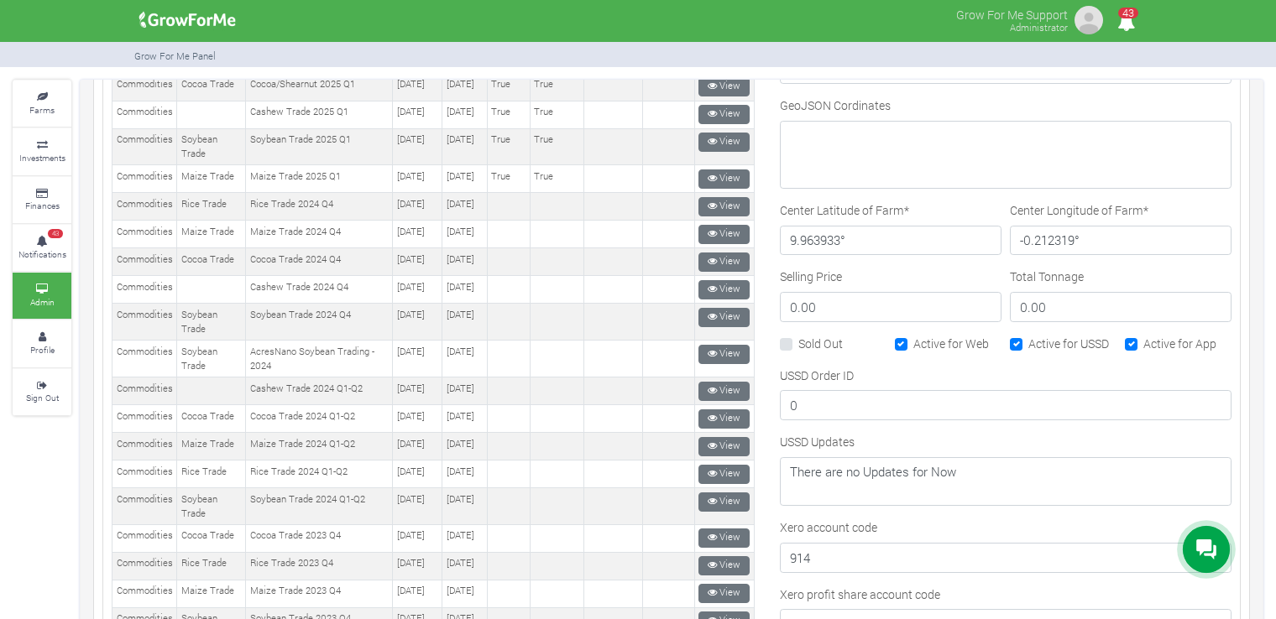
scroll to position [793, 0]
click at [704, 14] on link "View" at bounding box center [723, 4] width 51 height 19
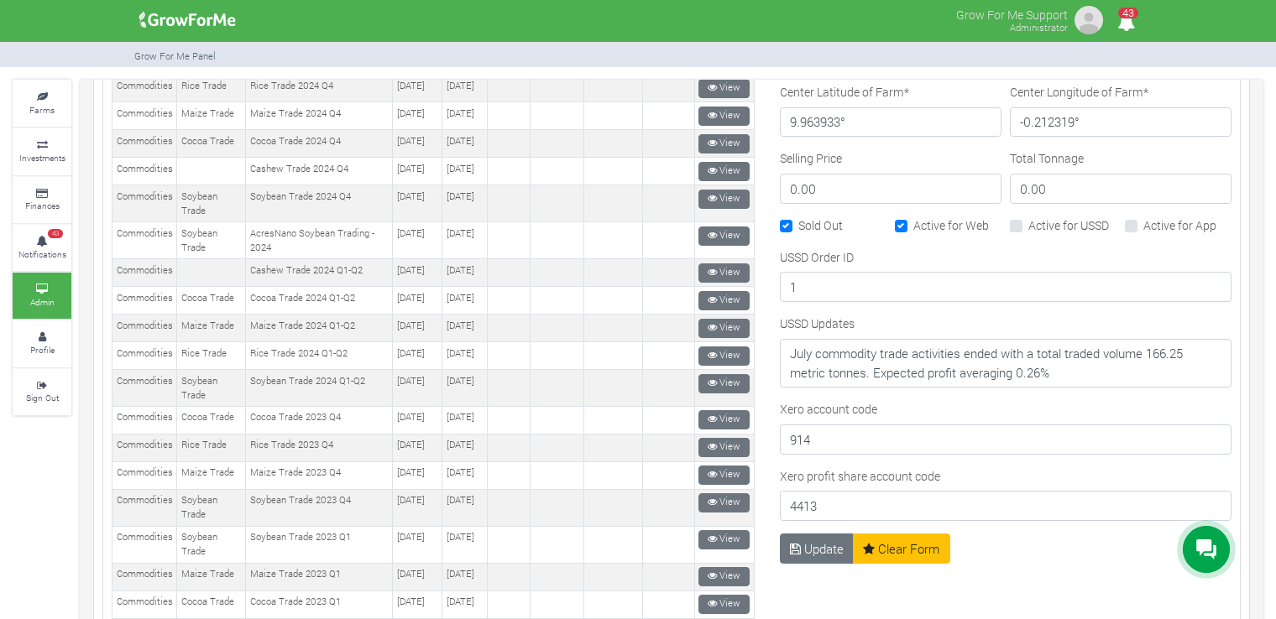
scroll to position [938, 0]
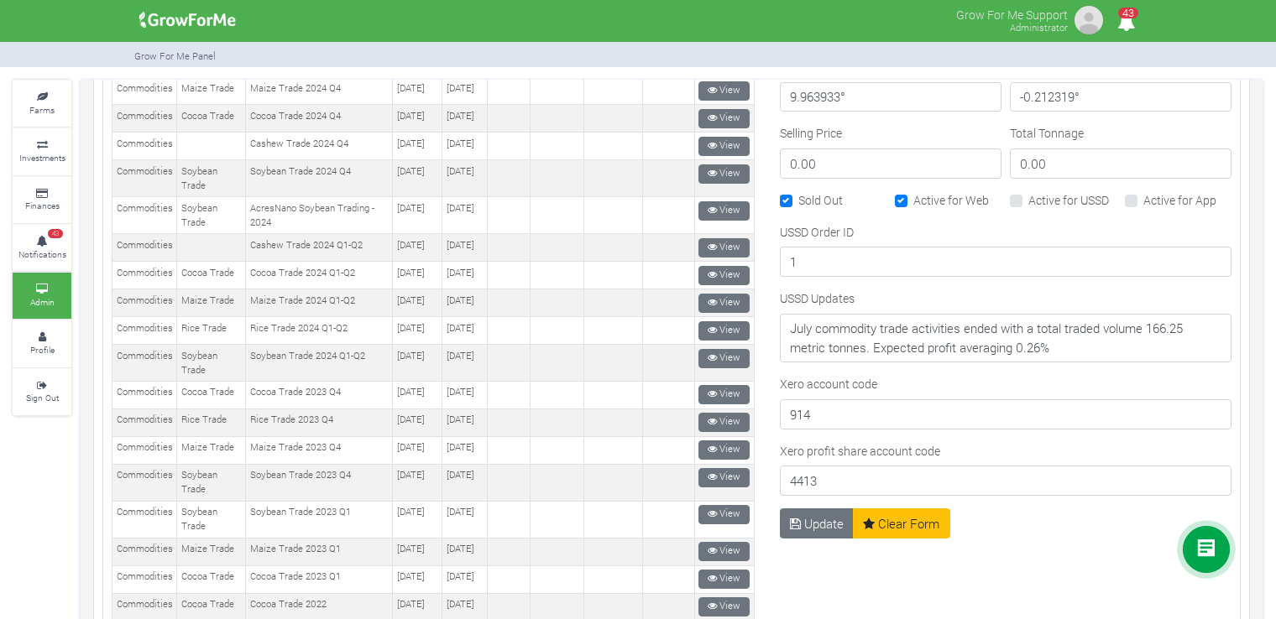
click at [1028, 191] on label "Active for USSD" at bounding box center [1068, 200] width 81 height 18
click at [1028, 191] on input "Active for USSD" at bounding box center [1033, 196] width 11 height 11
checkbox input "true"
click at [916, 192] on label "Active for Web" at bounding box center [951, 200] width 76 height 18
click at [916, 192] on input "Active for Web" at bounding box center [918, 196] width 11 height 11
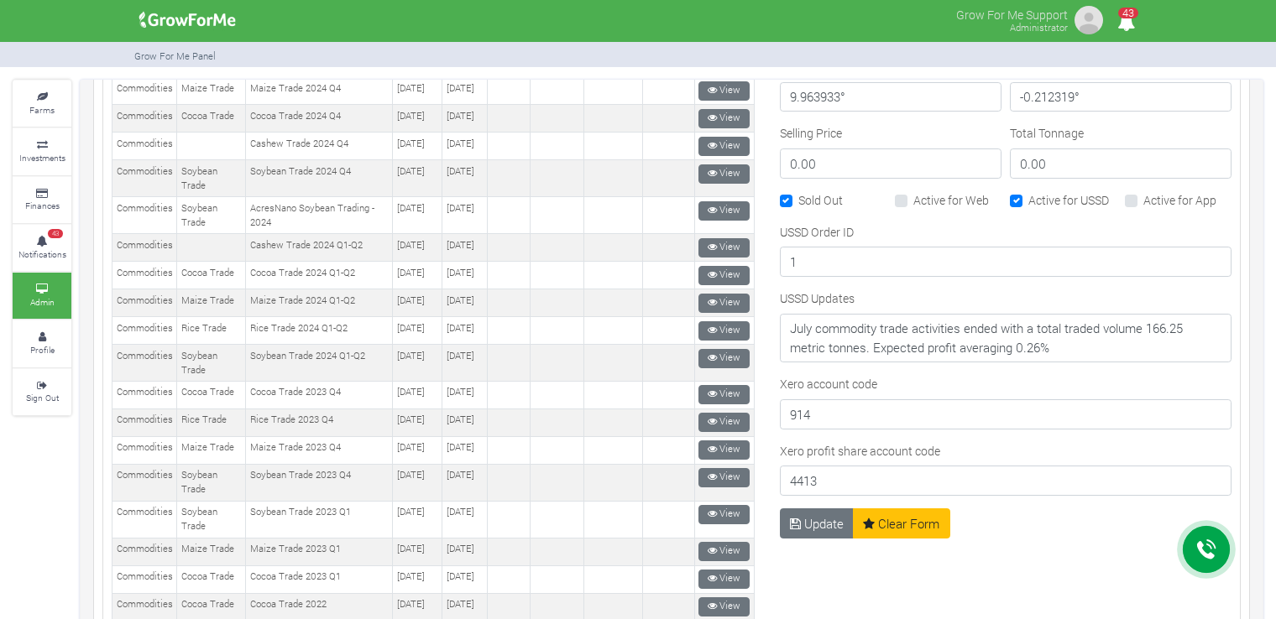
click at [920, 196] on label "Active for Web" at bounding box center [951, 200] width 76 height 18
click at [920, 196] on input "Active for Web" at bounding box center [918, 196] width 11 height 11
checkbox input "true"
click at [817, 511] on button "Update" at bounding box center [817, 524] width 75 height 30
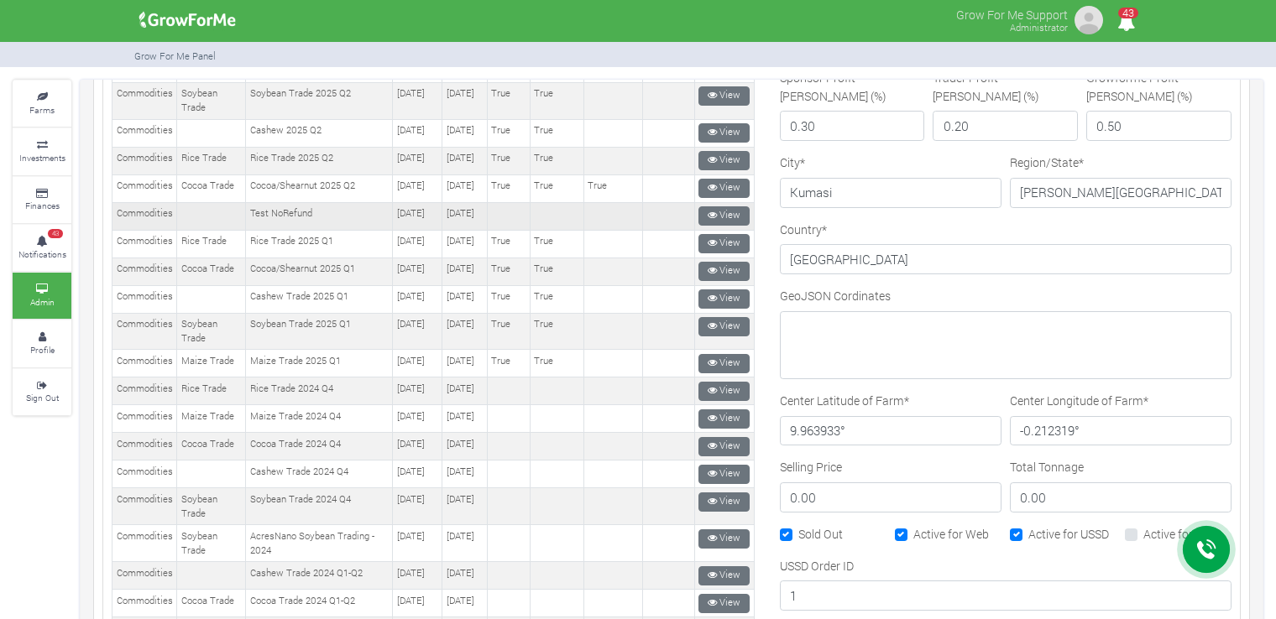
scroll to position [608, 0]
click at [727, 80] on link "View" at bounding box center [723, 69] width 51 height 19
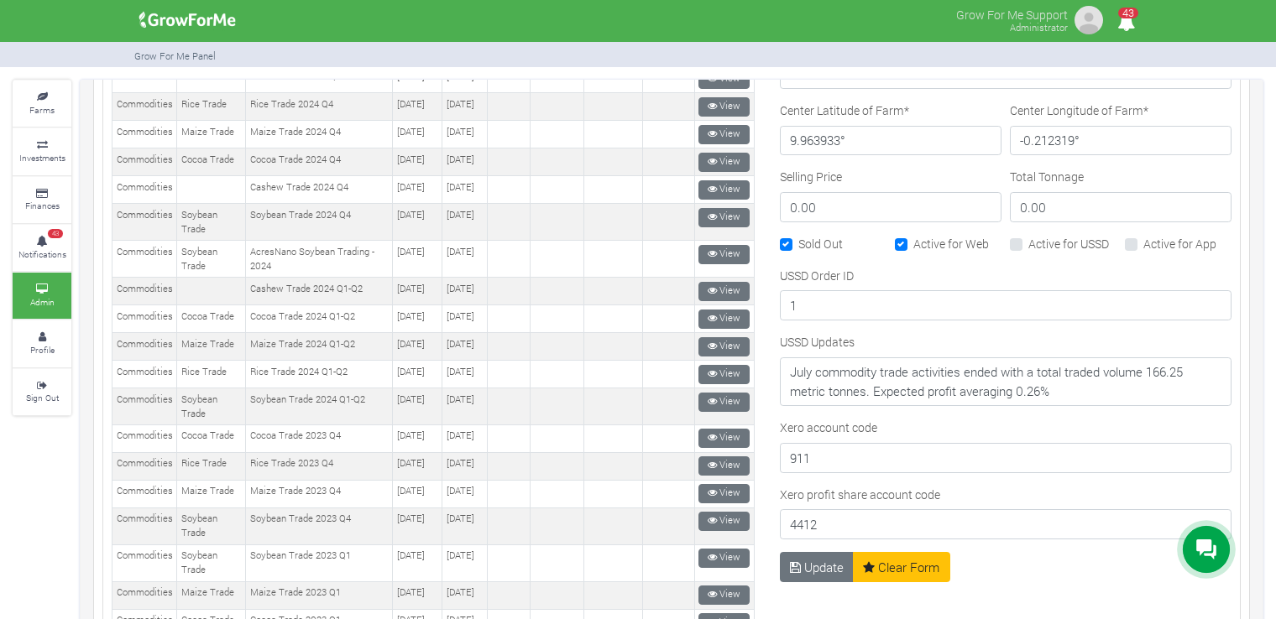
scroll to position [902, 0]
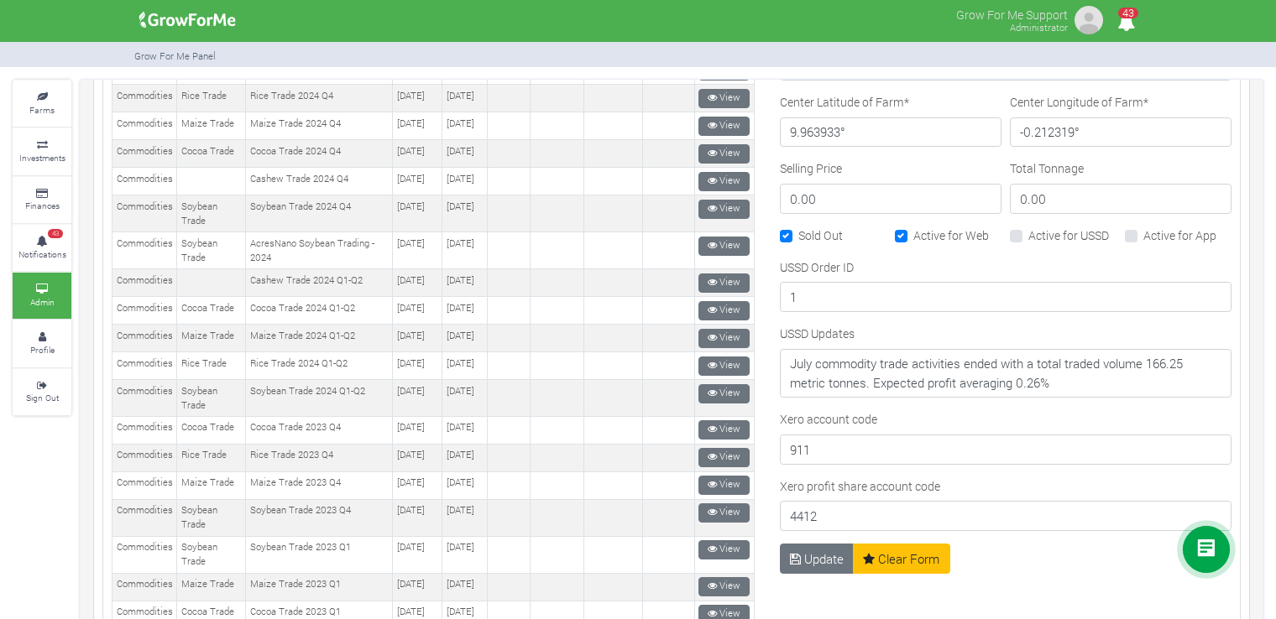
click at [1028, 231] on label "Active for USSD" at bounding box center [1068, 236] width 81 height 18
click at [1028, 231] on input "Active for USSD" at bounding box center [1033, 232] width 11 height 11
checkbox input "true"
click at [814, 551] on button "Update" at bounding box center [817, 559] width 75 height 30
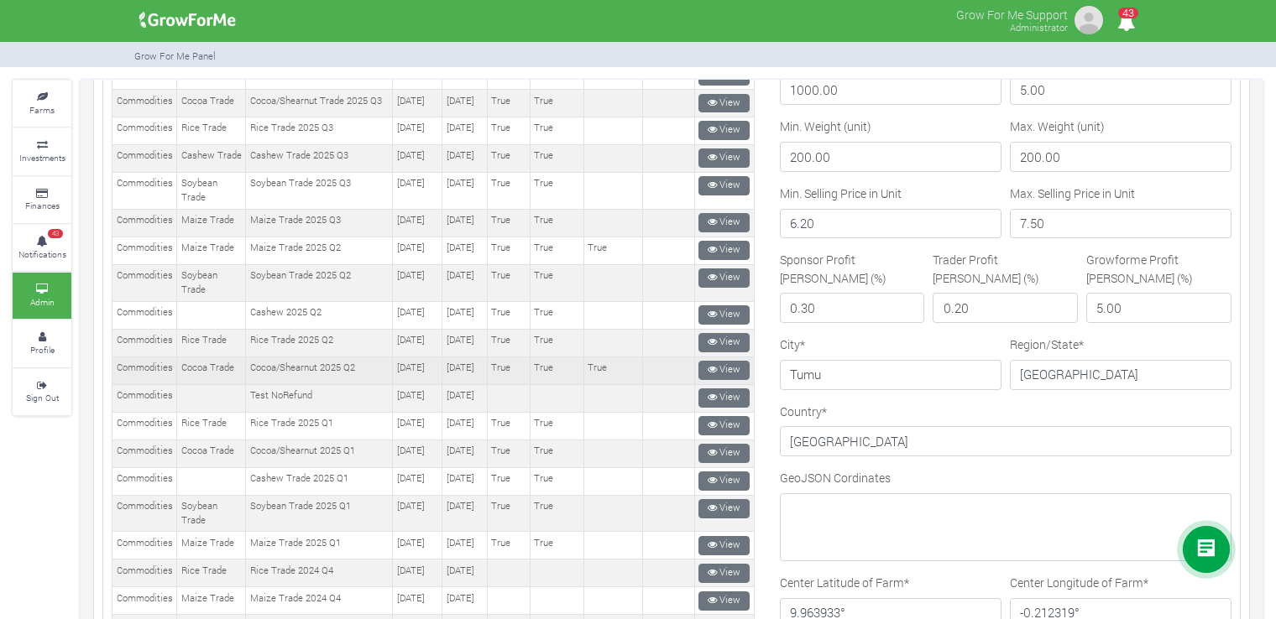
scroll to position [426, 0]
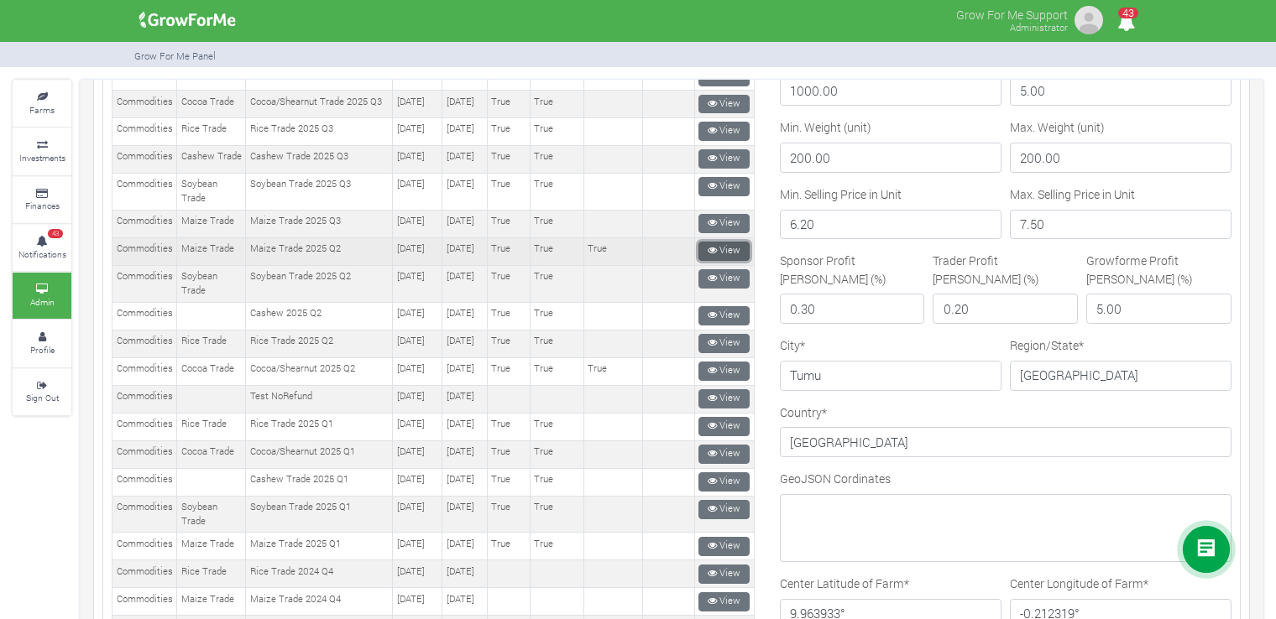
click at [719, 261] on link "View" at bounding box center [723, 251] width 51 height 19
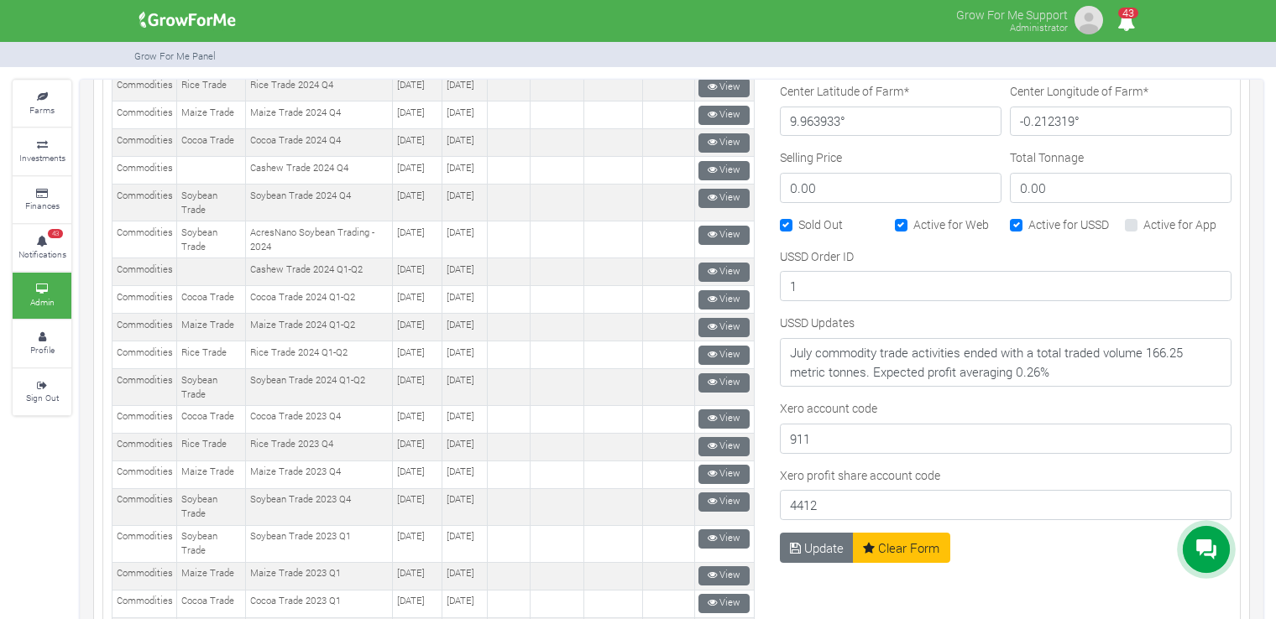
scroll to position [915, 0]
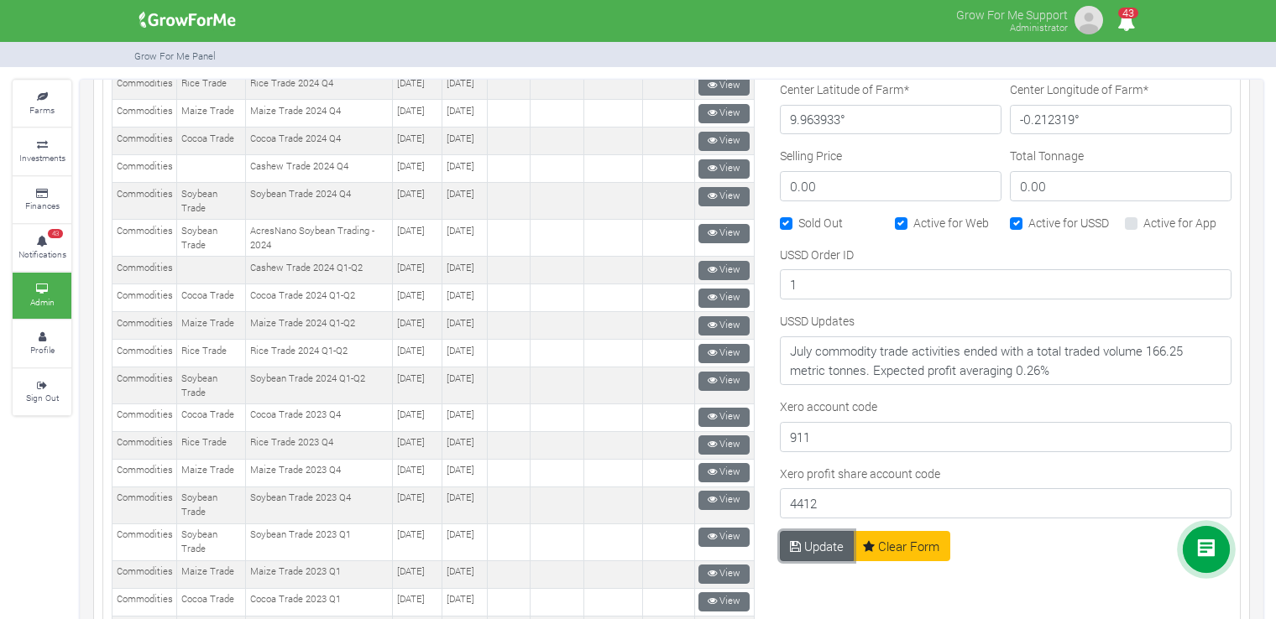
click at [817, 536] on button "Update" at bounding box center [817, 546] width 75 height 30
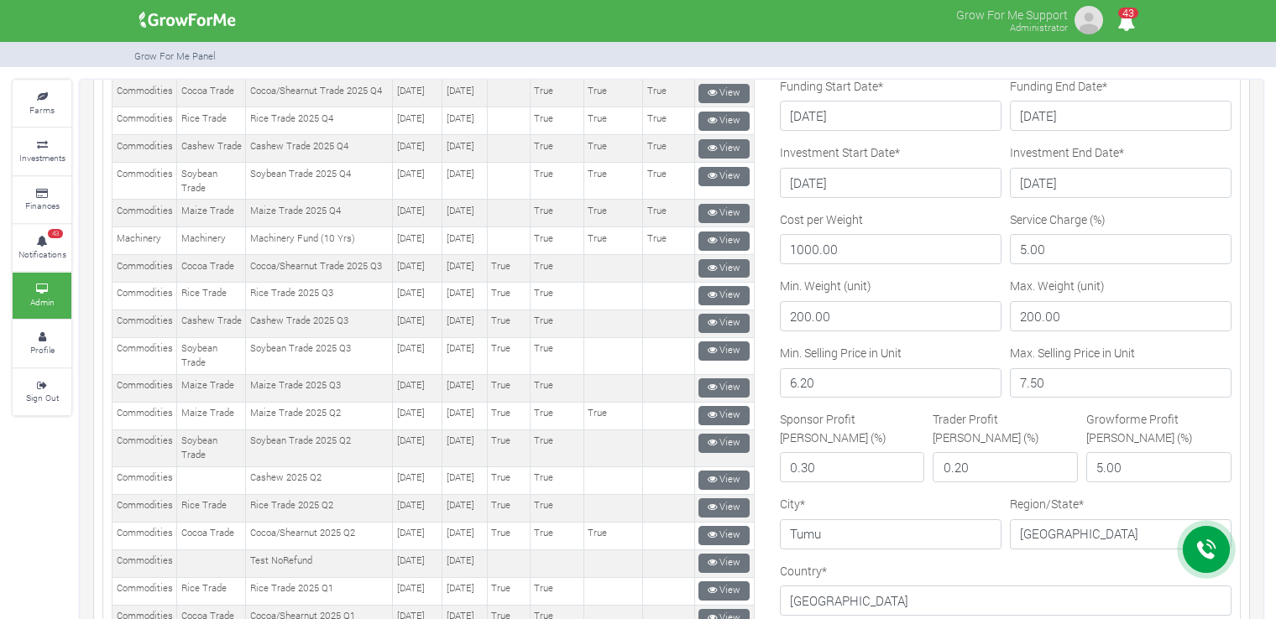
scroll to position [240, 0]
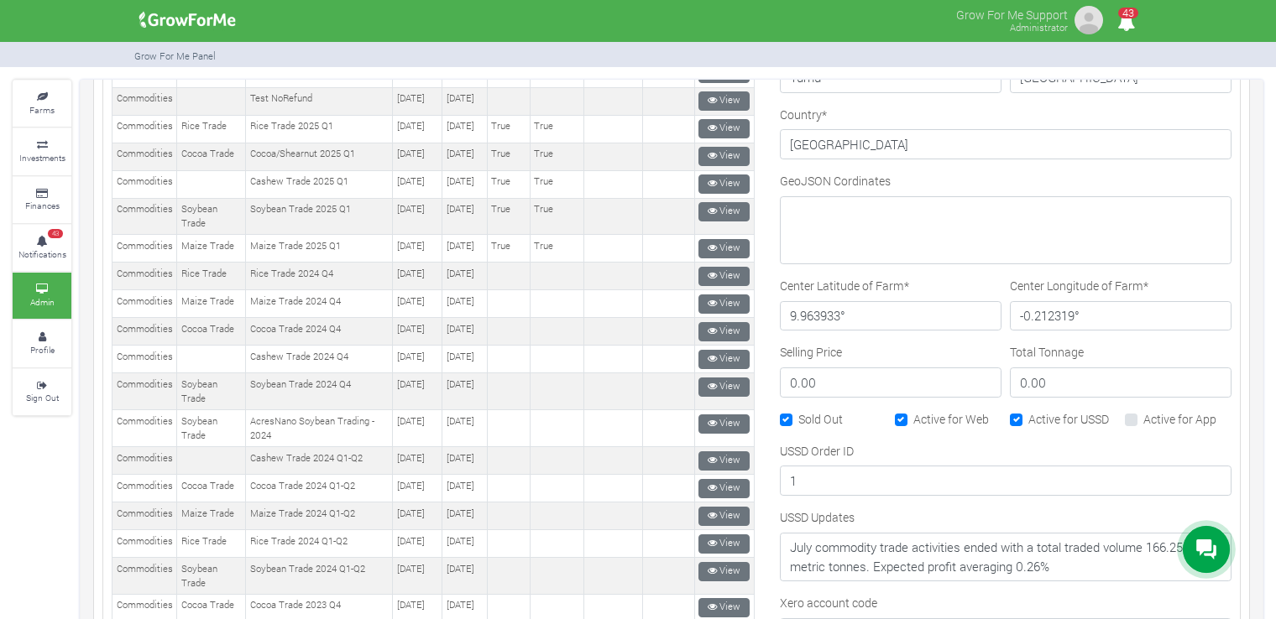
scroll to position [732, 0]
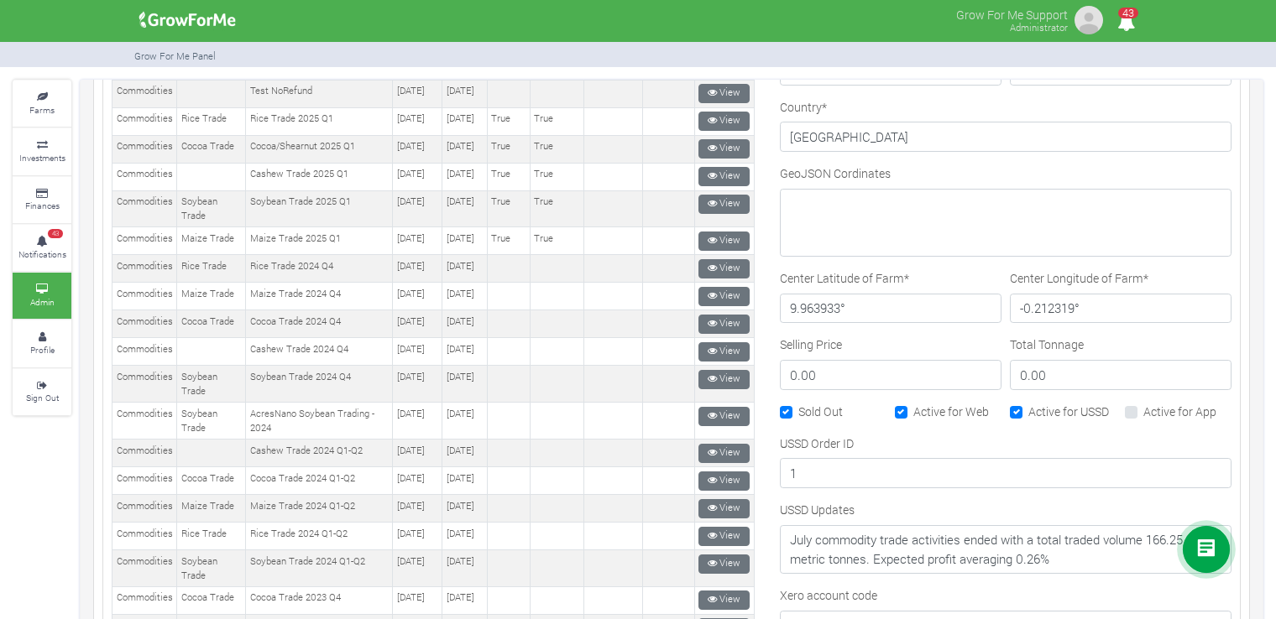
click at [709, 70] on icon at bounding box center [712, 64] width 9 height 9
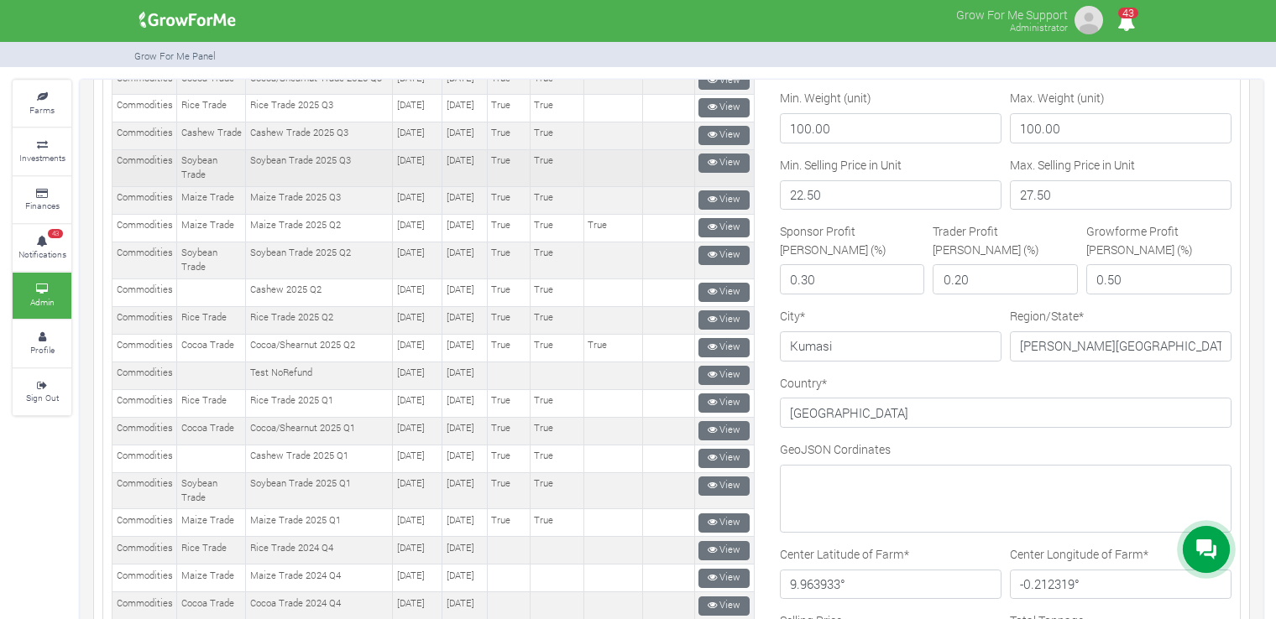
scroll to position [453, 0]
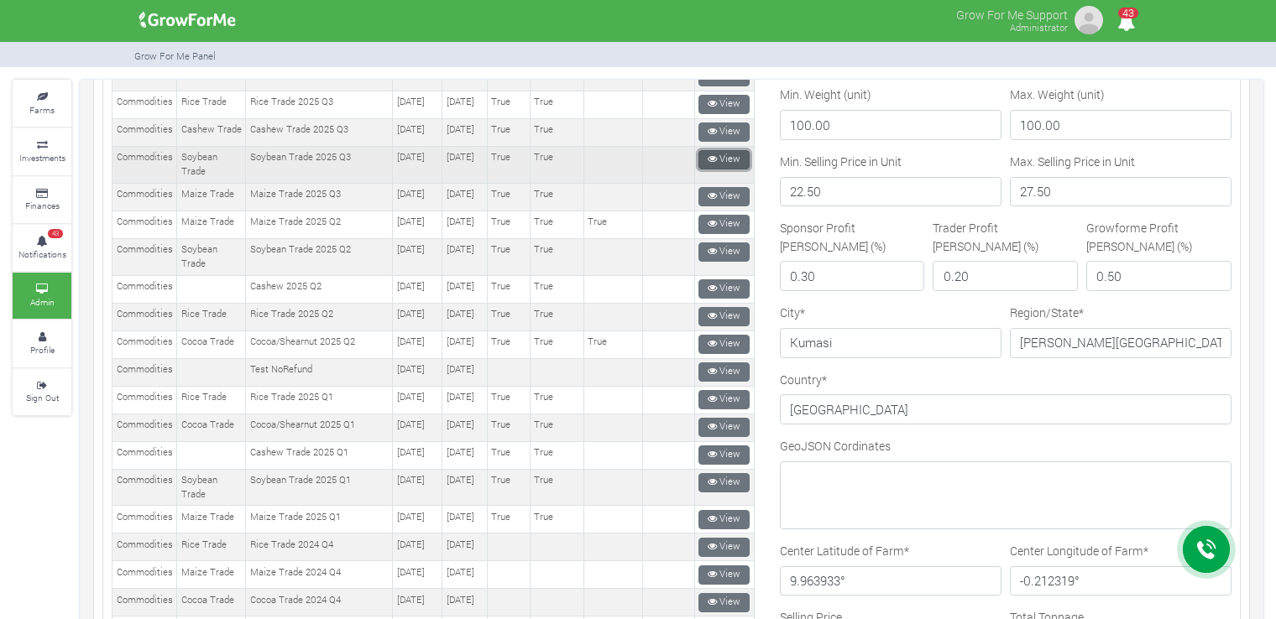
click at [733, 170] on link "View" at bounding box center [723, 159] width 51 height 19
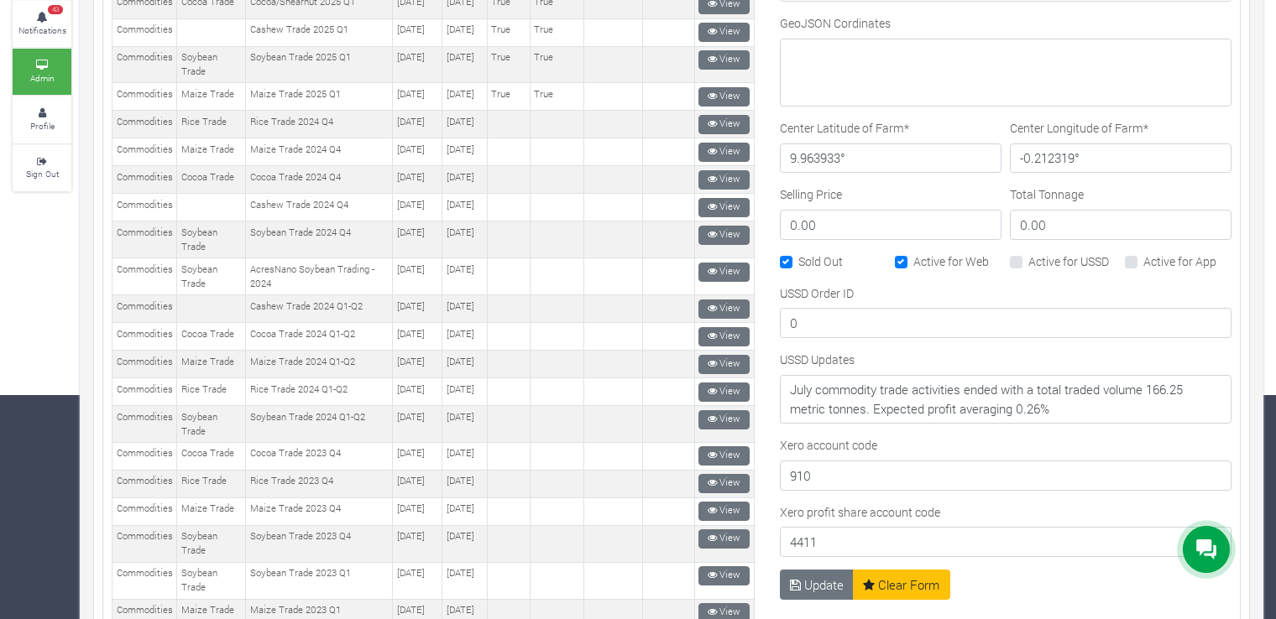
scroll to position [649, 0]
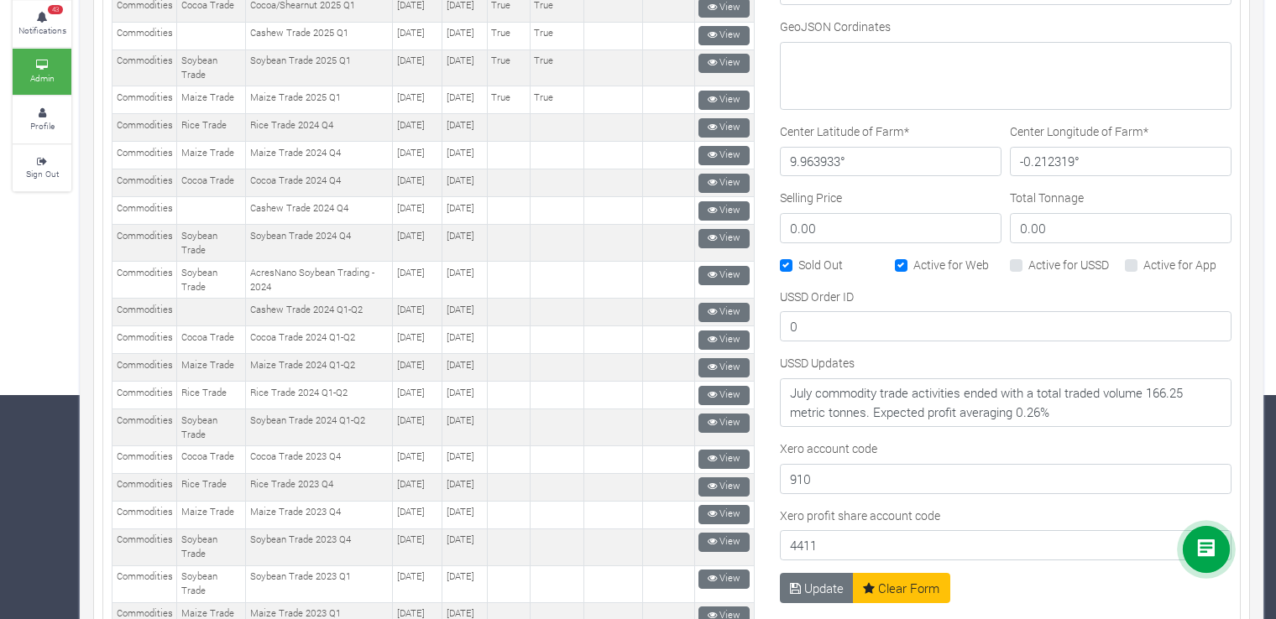
click at [1028, 256] on label "Active for USSD" at bounding box center [1068, 265] width 81 height 18
click at [1028, 256] on input "Active for USSD" at bounding box center [1033, 261] width 11 height 11
checkbox input "true"
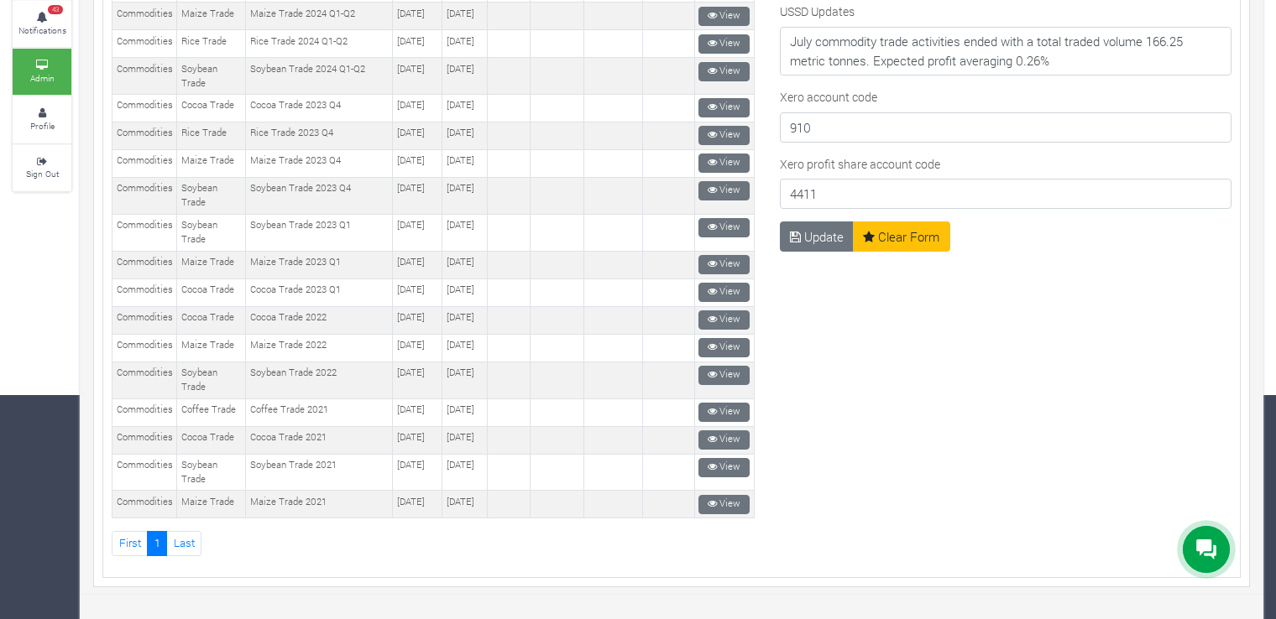
scroll to position [1006, 0]
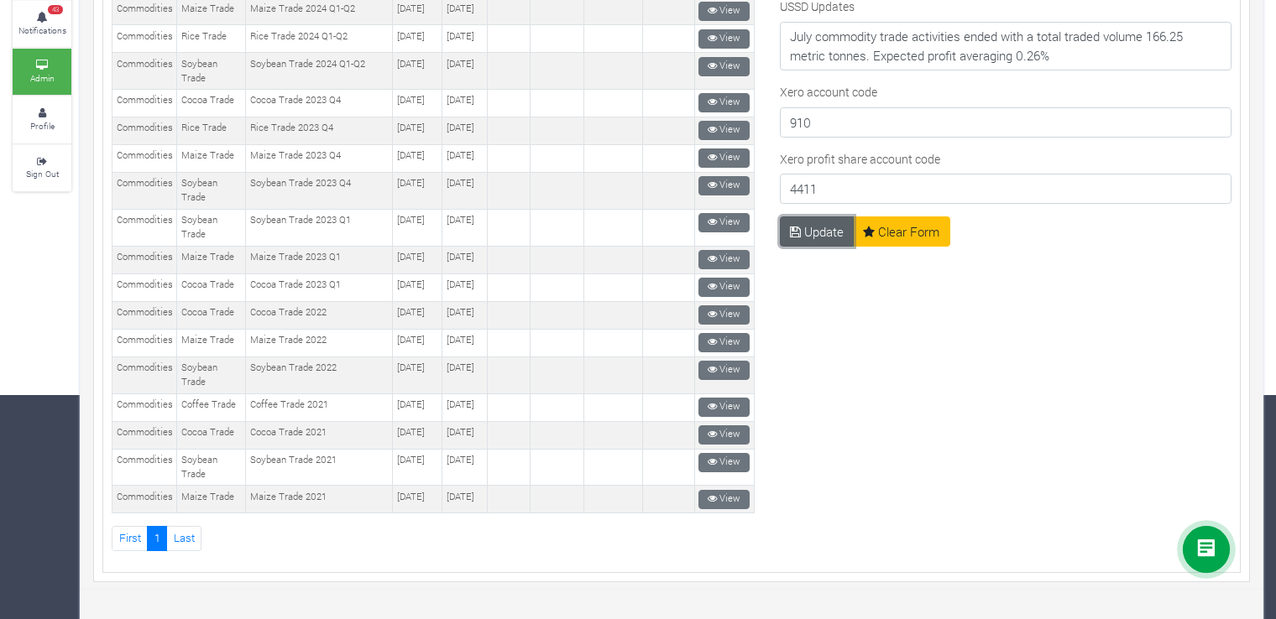
click at [806, 217] on button "Update" at bounding box center [817, 232] width 75 height 30
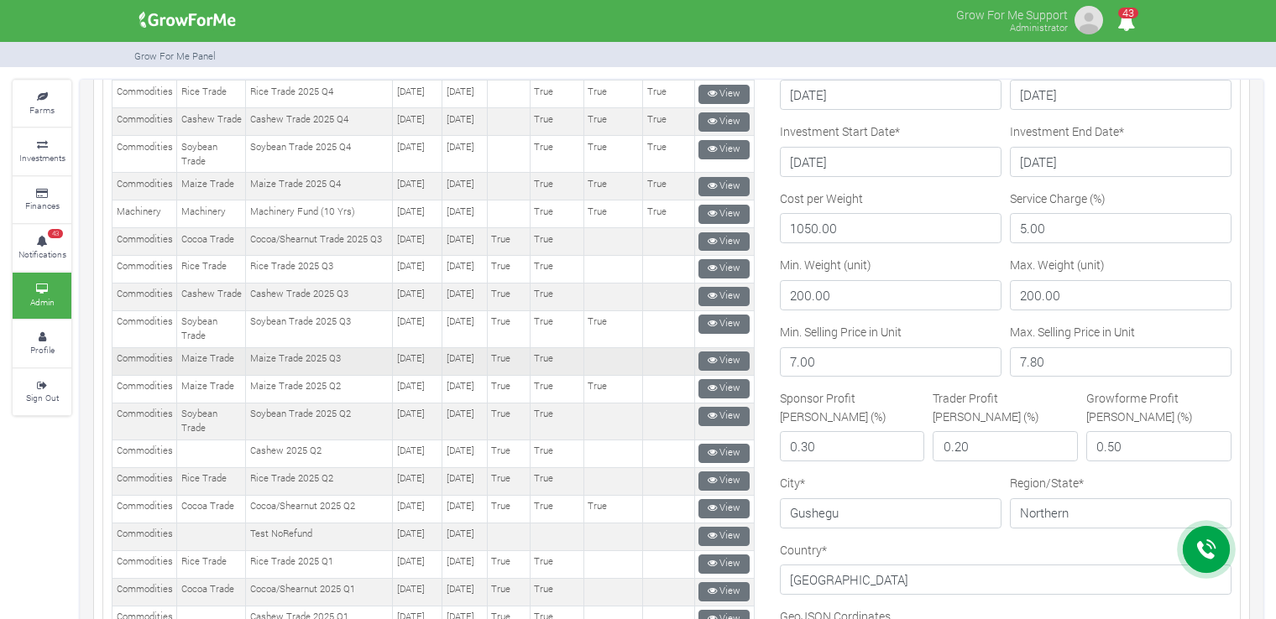
scroll to position [596, 0]
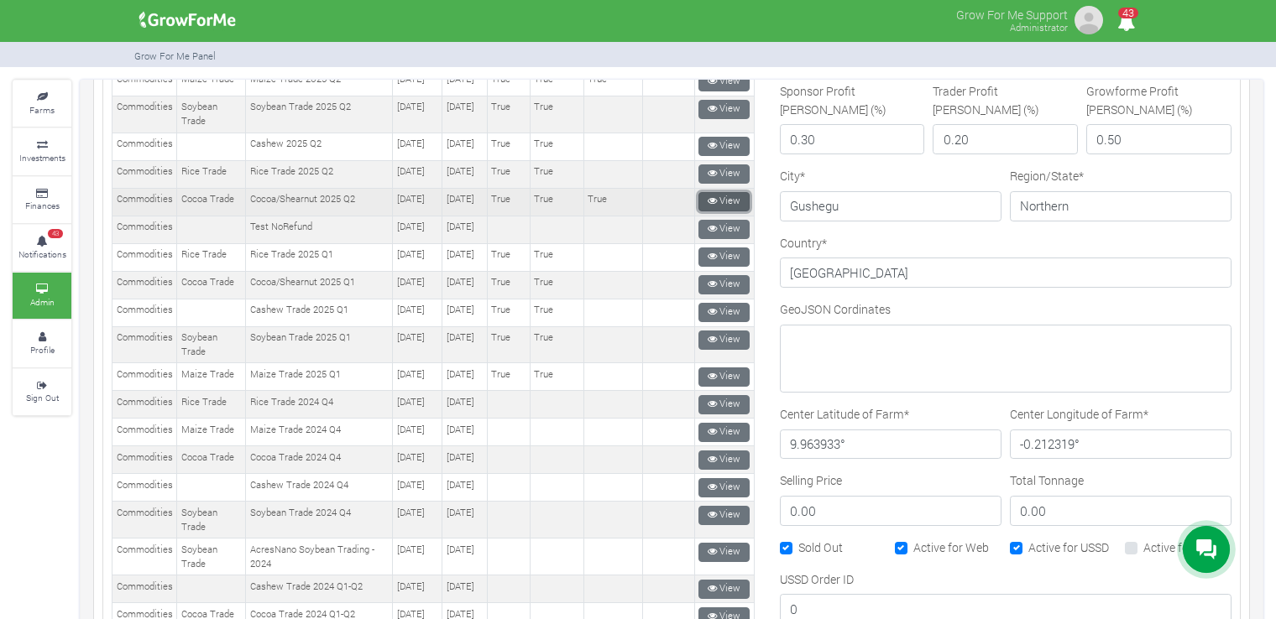
click at [728, 212] on link "View" at bounding box center [723, 201] width 51 height 19
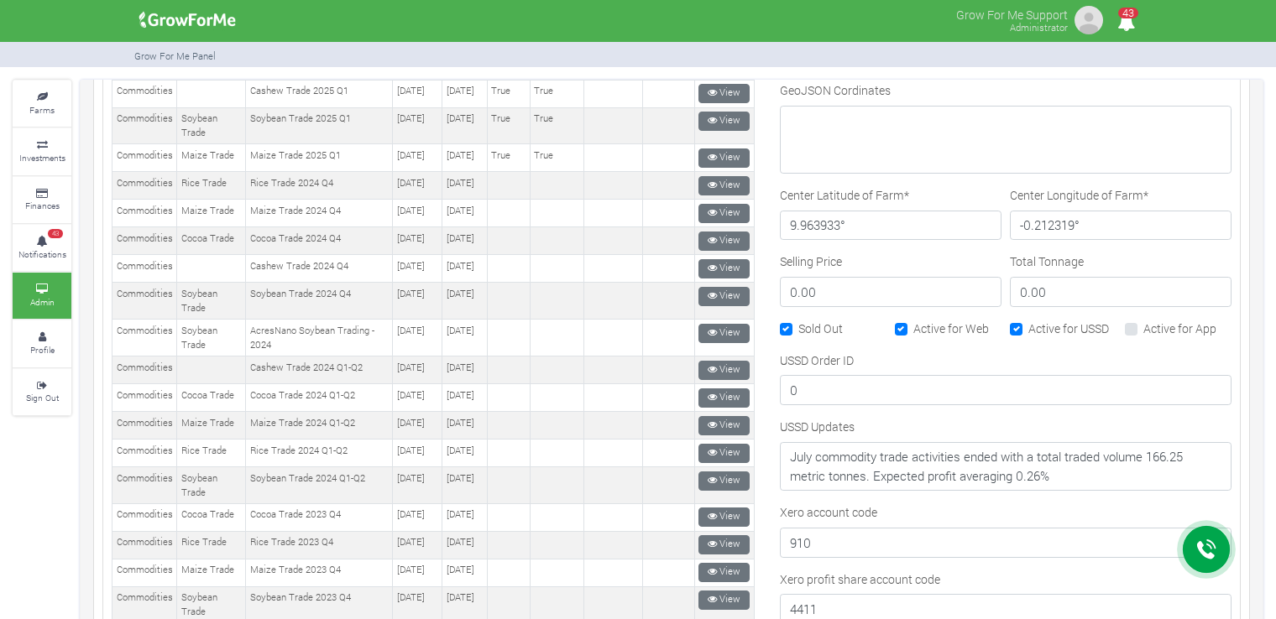
scroll to position [863, 0]
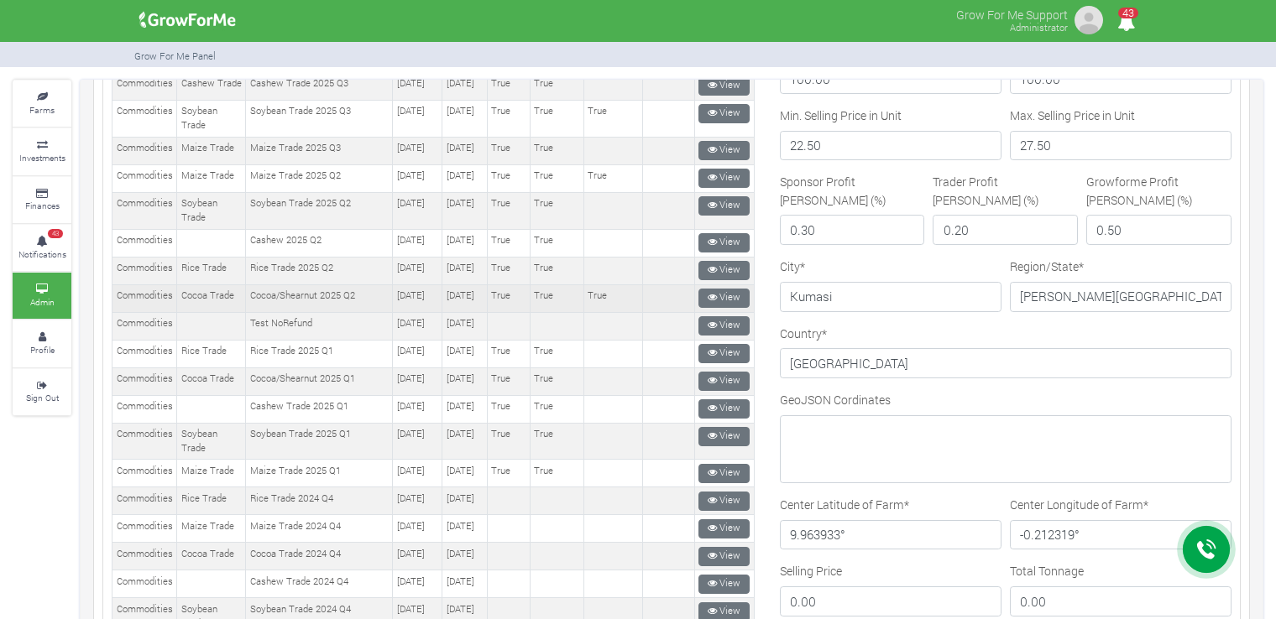
scroll to position [499, 0]
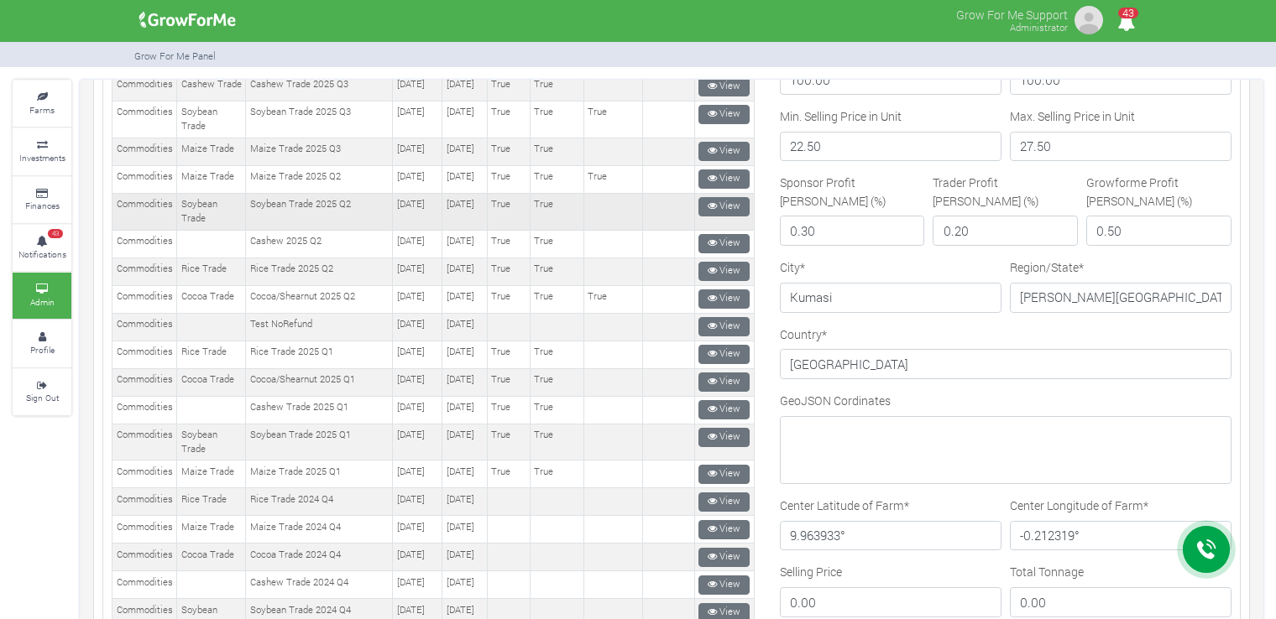
click at [320, 230] on td "Soybean Trade 2025 Q2" at bounding box center [319, 211] width 147 height 37
click at [708, 211] on icon at bounding box center [712, 205] width 9 height 9
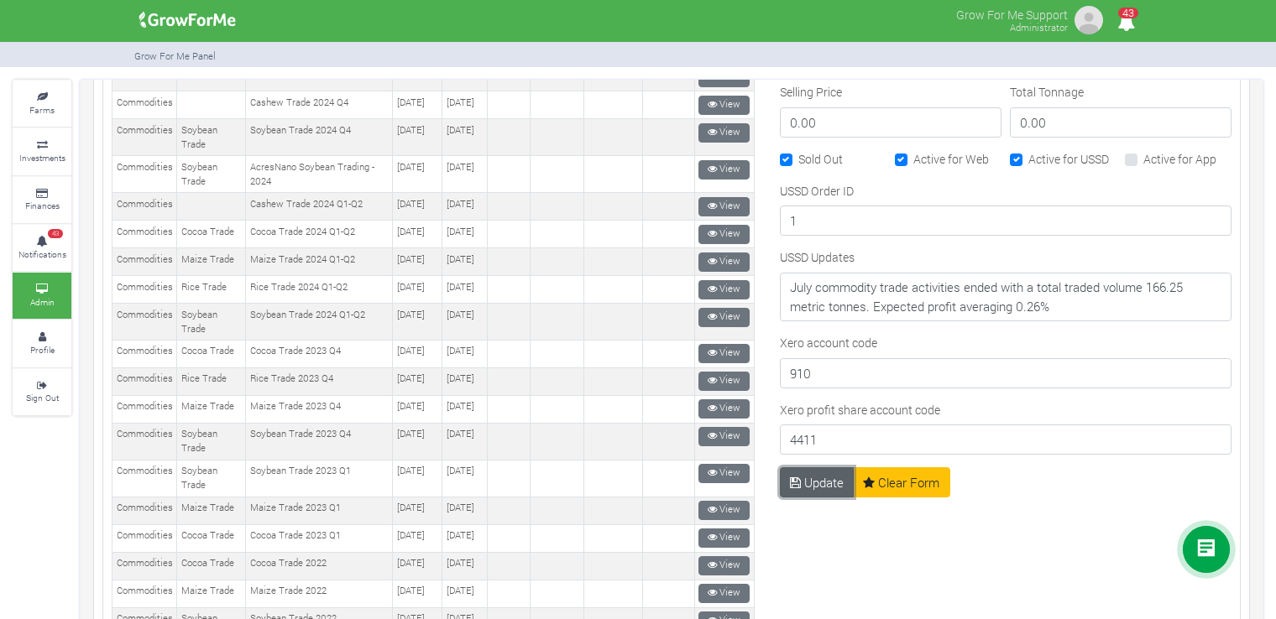
click at [799, 470] on button "Update" at bounding box center [817, 483] width 75 height 30
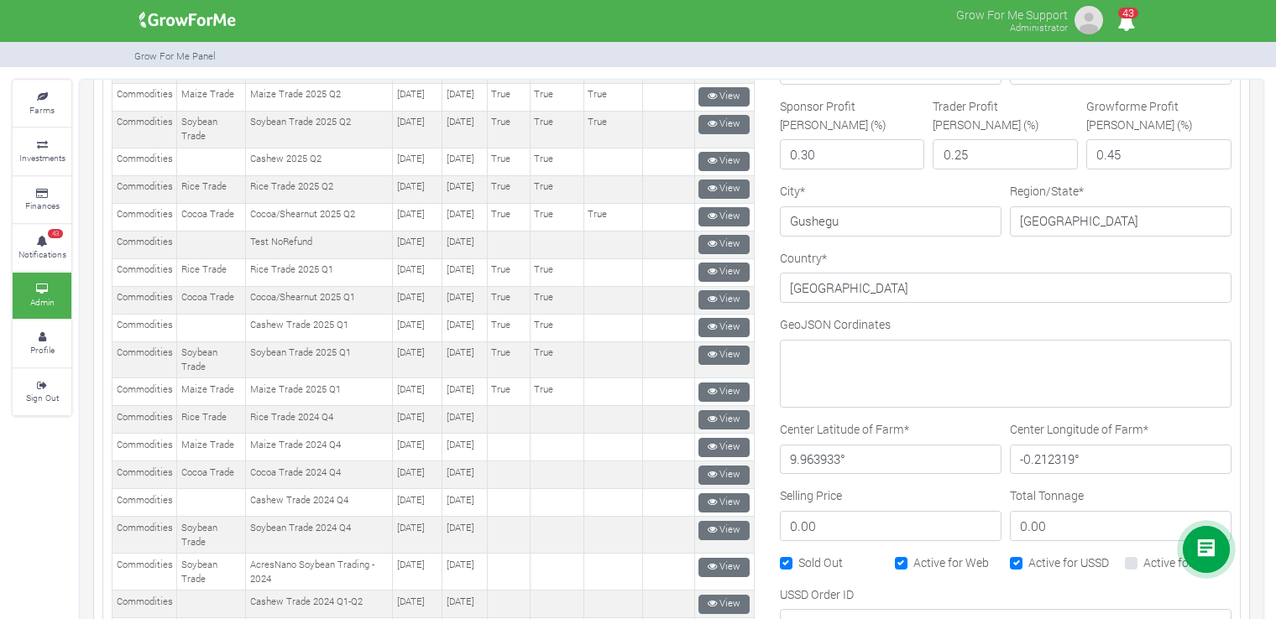
scroll to position [581, 0]
click at [719, 199] on link "View" at bounding box center [723, 189] width 51 height 19
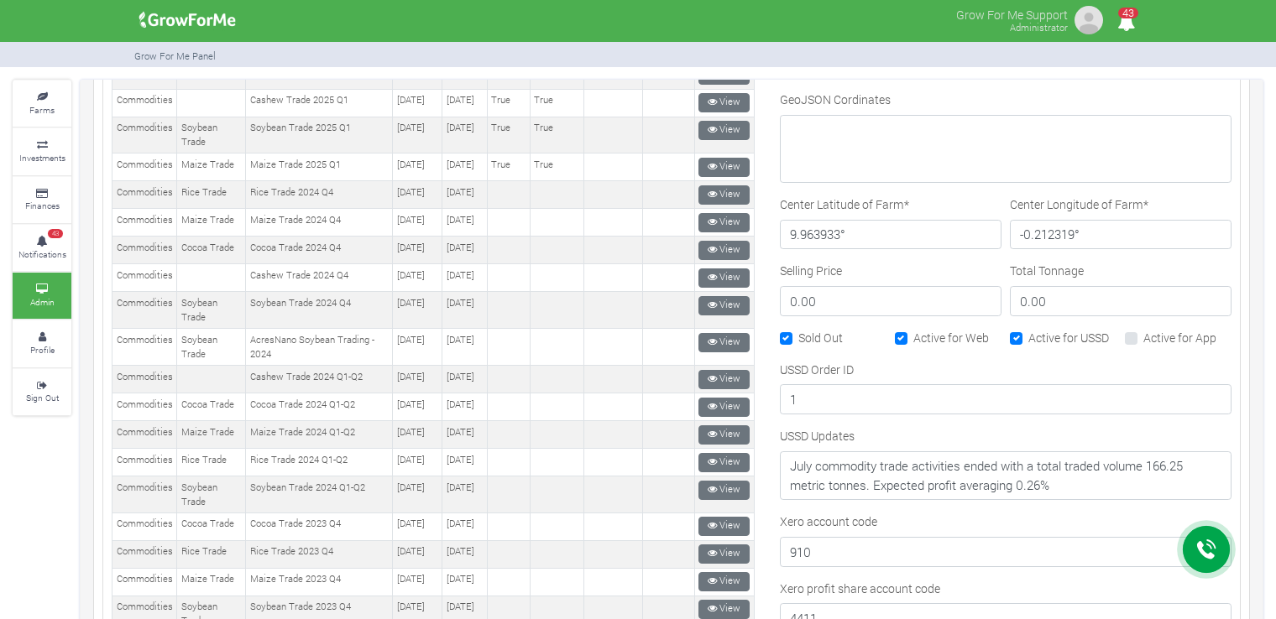
scroll to position [851, 0]
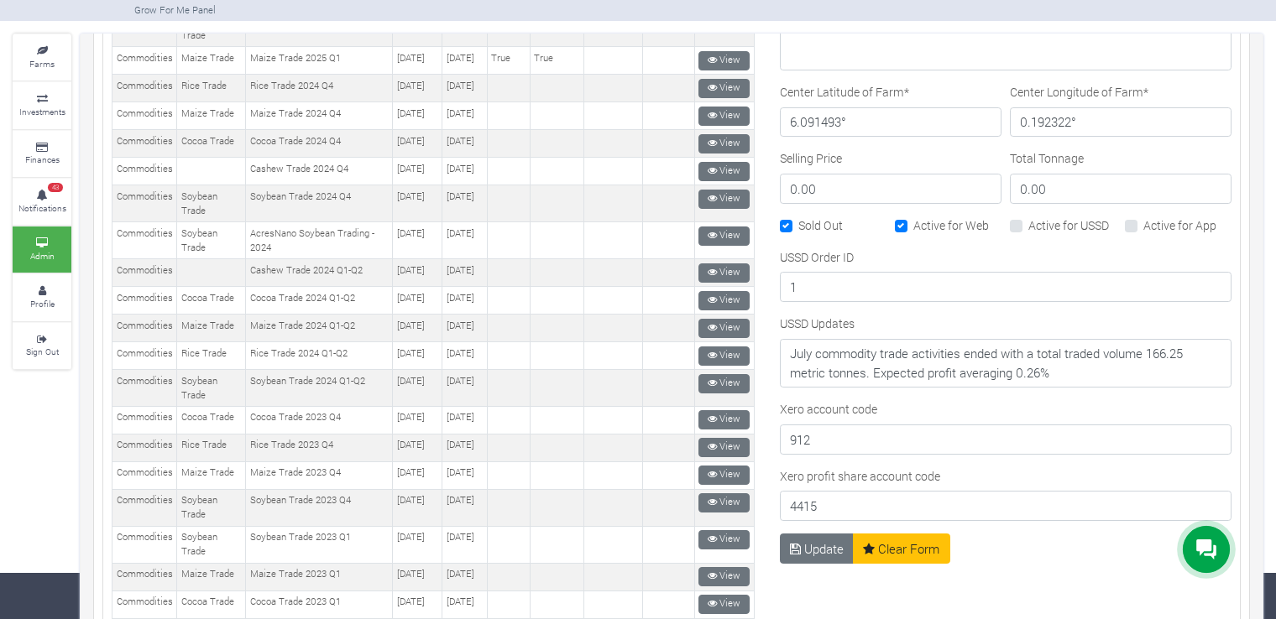
click at [1028, 217] on label "Active for USSD" at bounding box center [1068, 226] width 81 height 18
click at [1028, 217] on input "Active for USSD" at bounding box center [1033, 222] width 11 height 11
checkbox input "true"
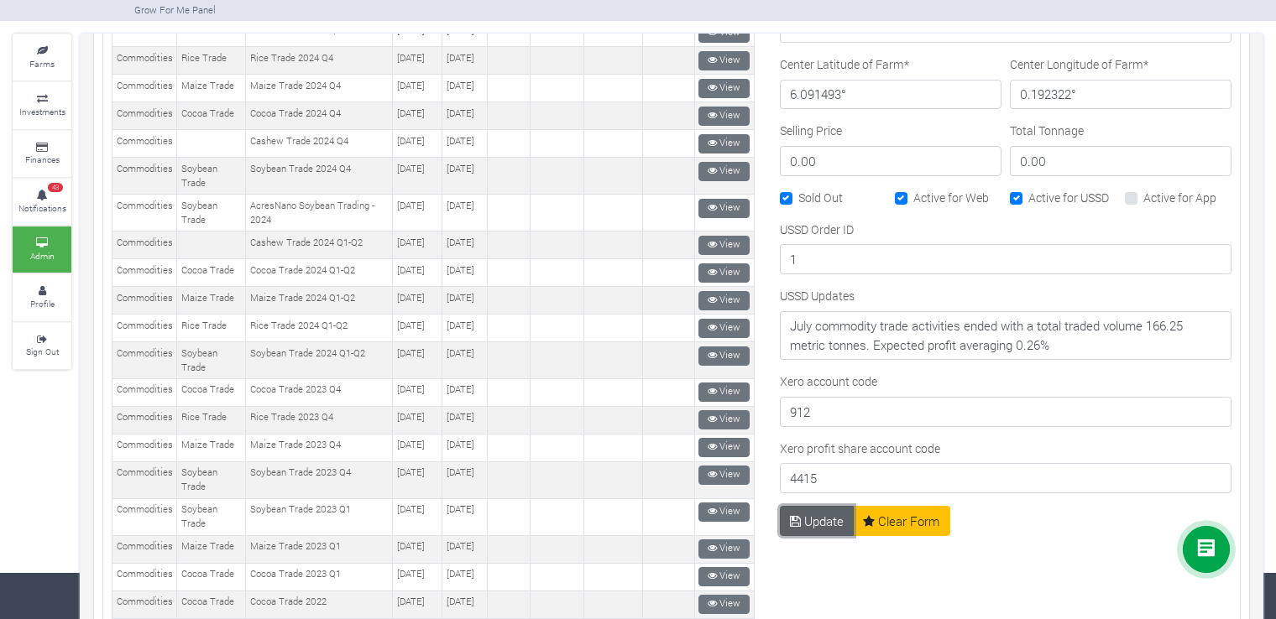
click at [806, 521] on button "Update" at bounding box center [817, 521] width 75 height 30
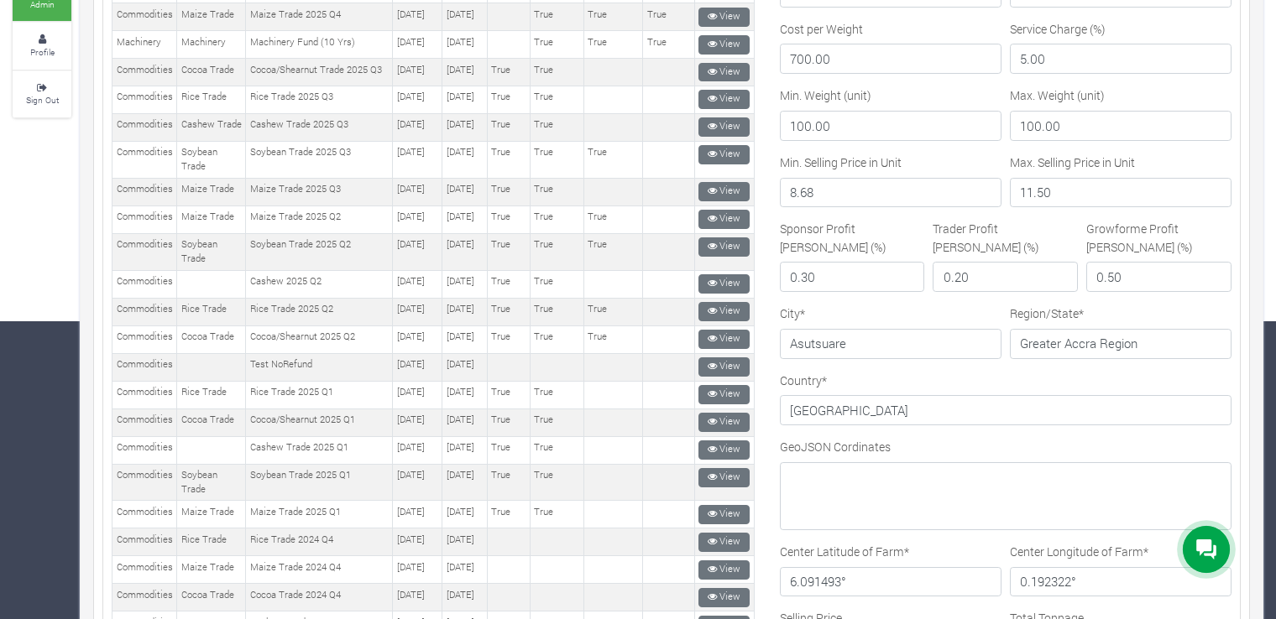
scroll to position [154, 0]
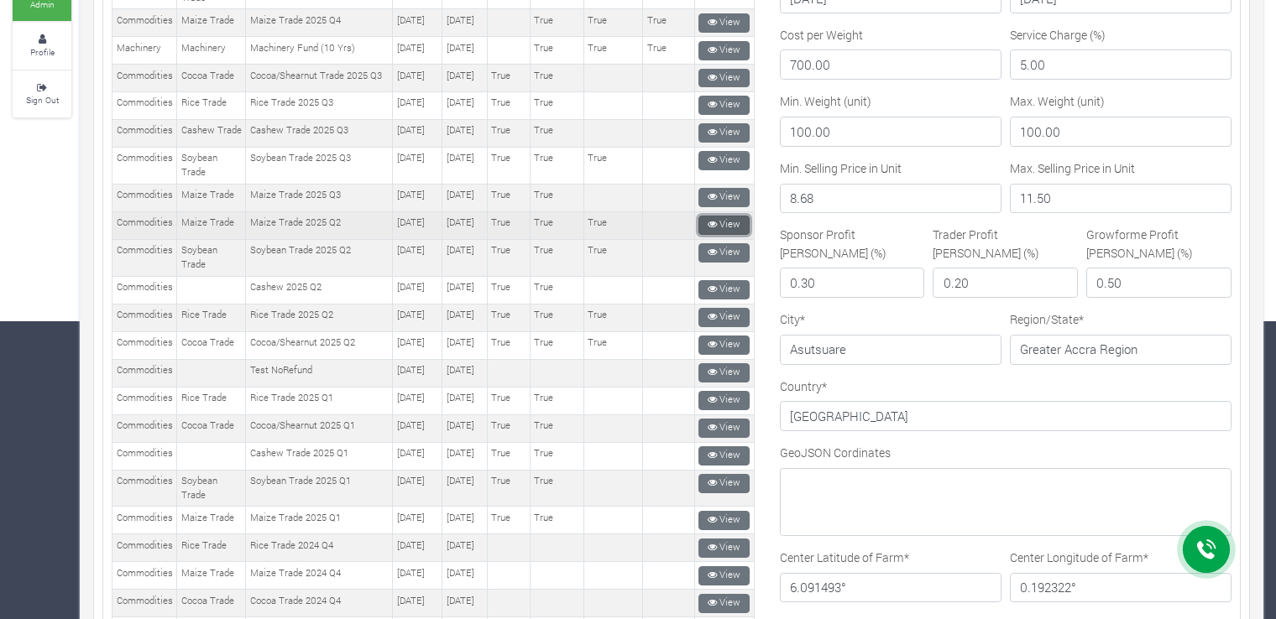
click at [718, 235] on link "View" at bounding box center [723, 225] width 51 height 19
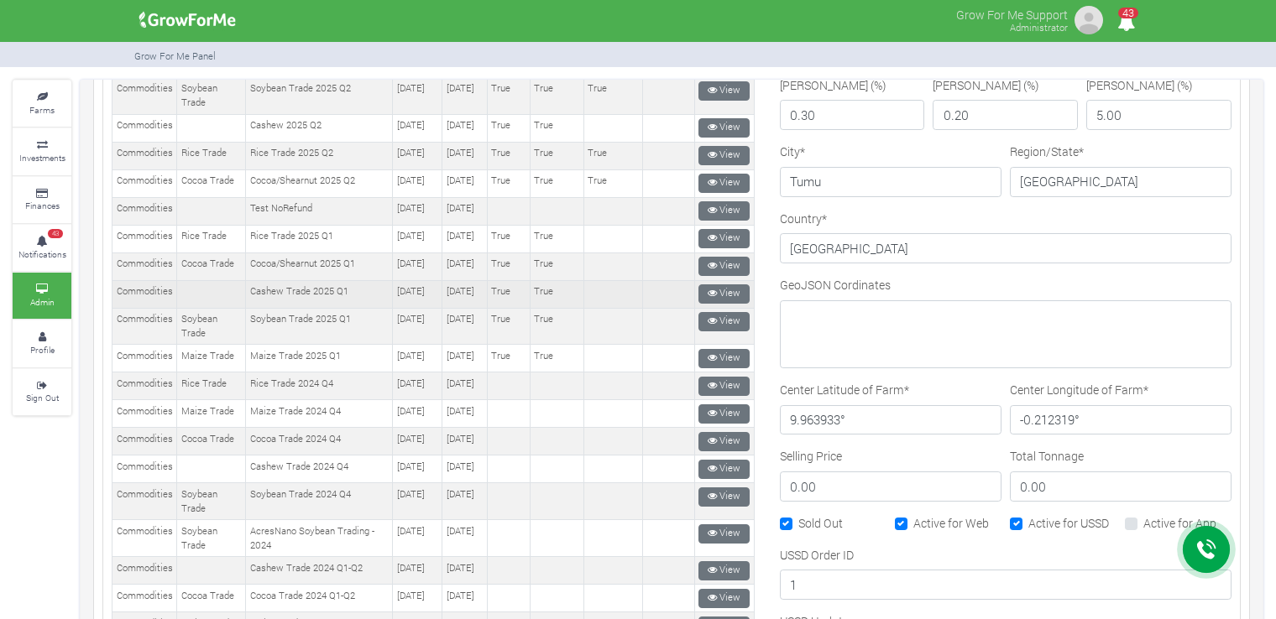
scroll to position [611, 0]
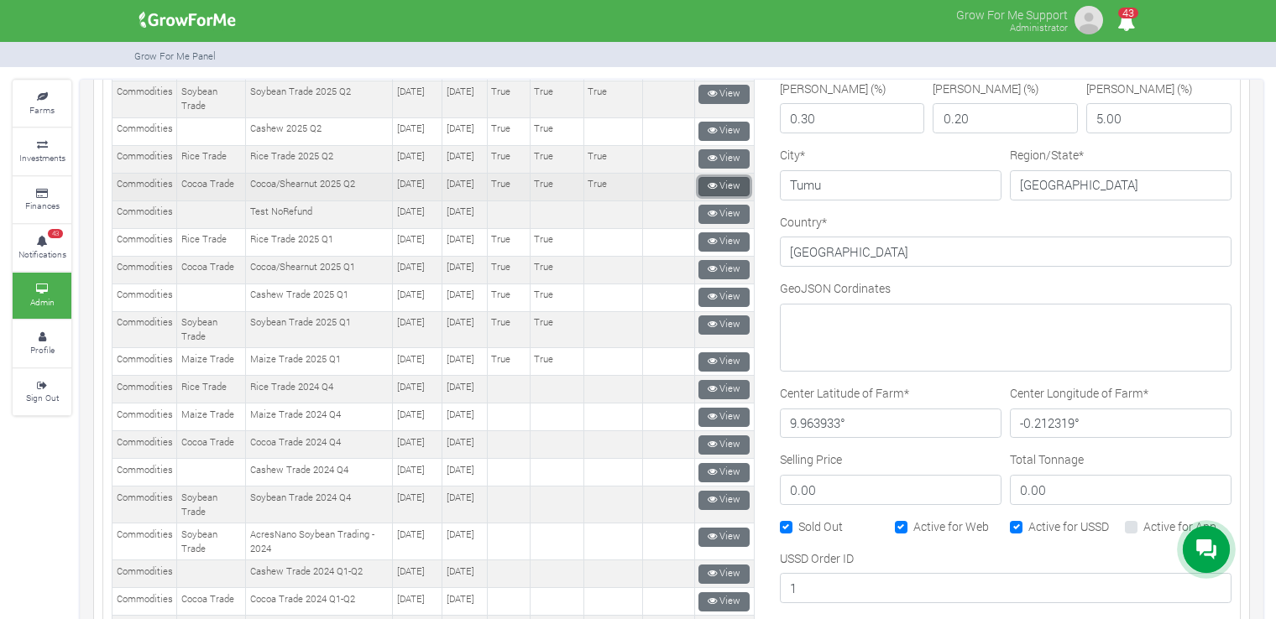
click at [698, 196] on link "View" at bounding box center [723, 186] width 51 height 19
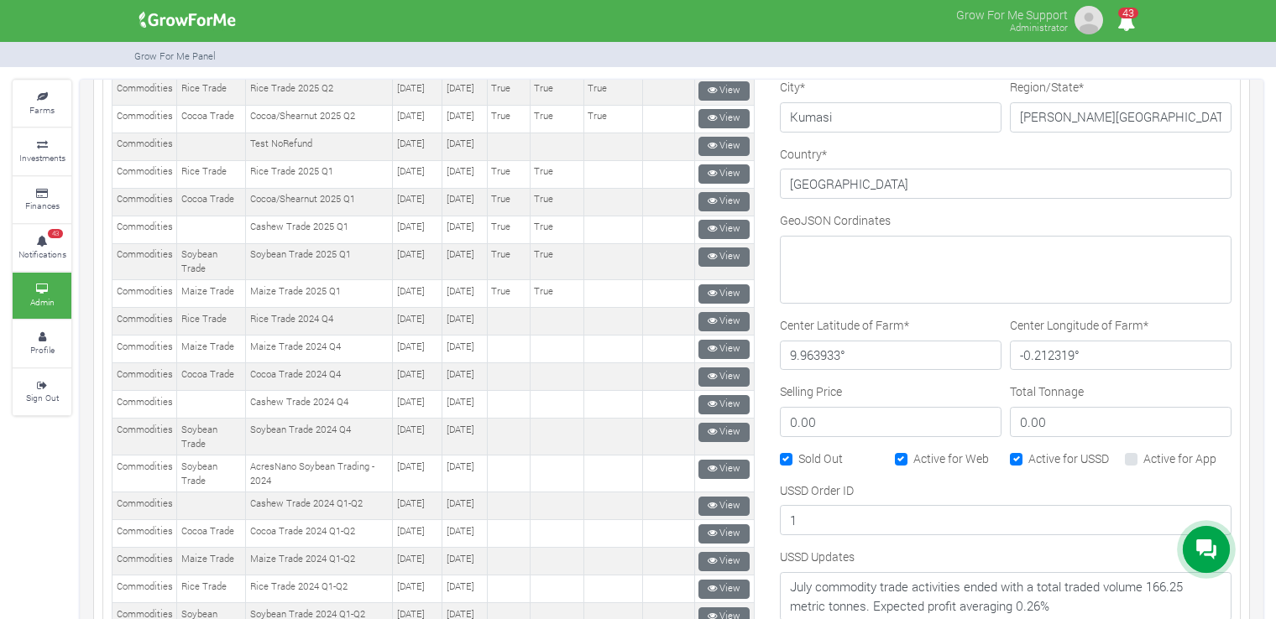
scroll to position [672, 0]
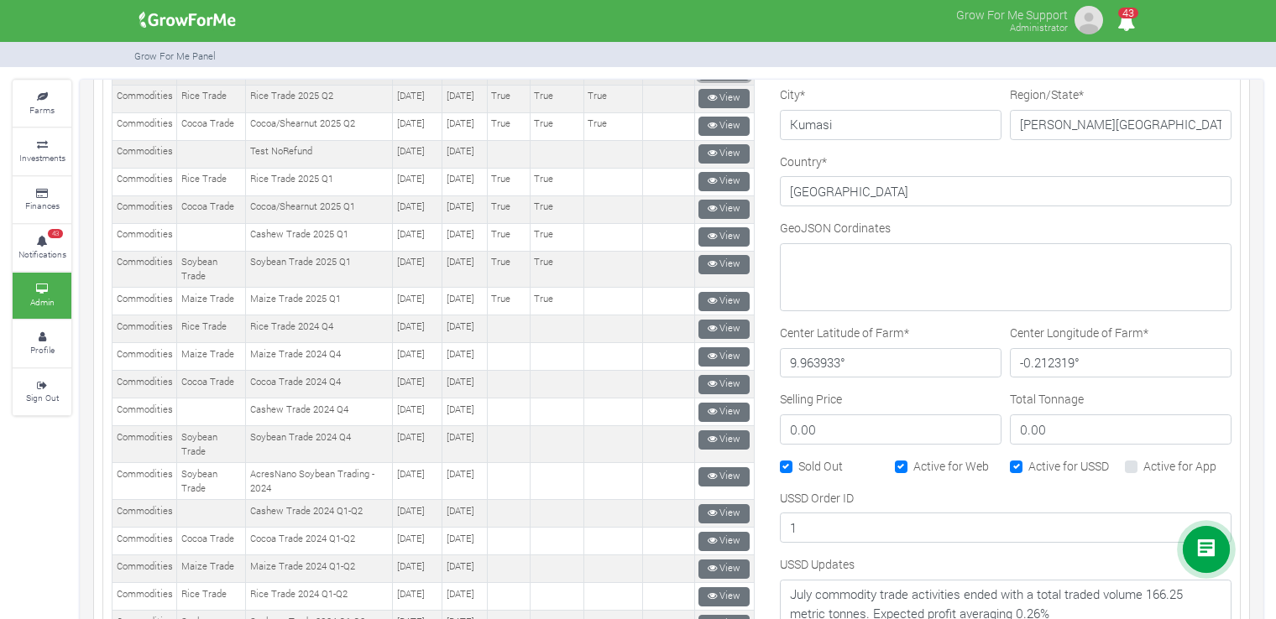
click at [719, 81] on link "View" at bounding box center [723, 70] width 51 height 19
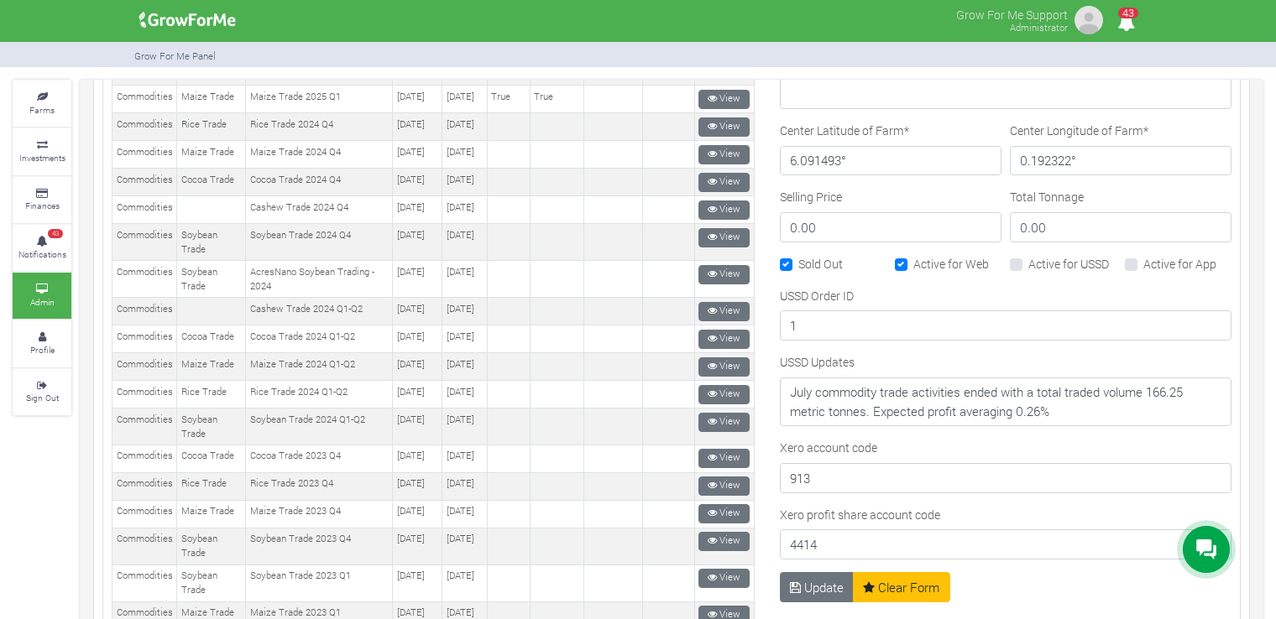
click at [1006, 287] on div "USSD Order ID 1" at bounding box center [1006, 314] width 452 height 55
click at [1028, 255] on label "Active for USSD" at bounding box center [1068, 264] width 81 height 18
click at [1028, 255] on input "Active for USSD" at bounding box center [1033, 260] width 11 height 11
checkbox input "true"
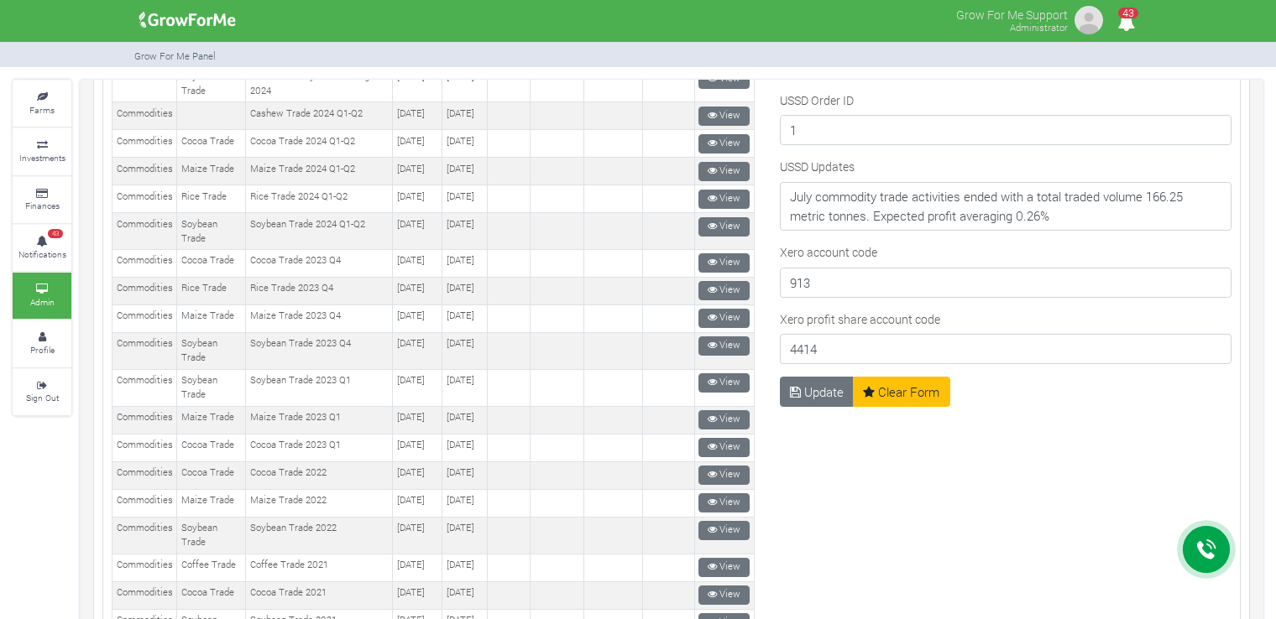
scroll to position [1073, 0]
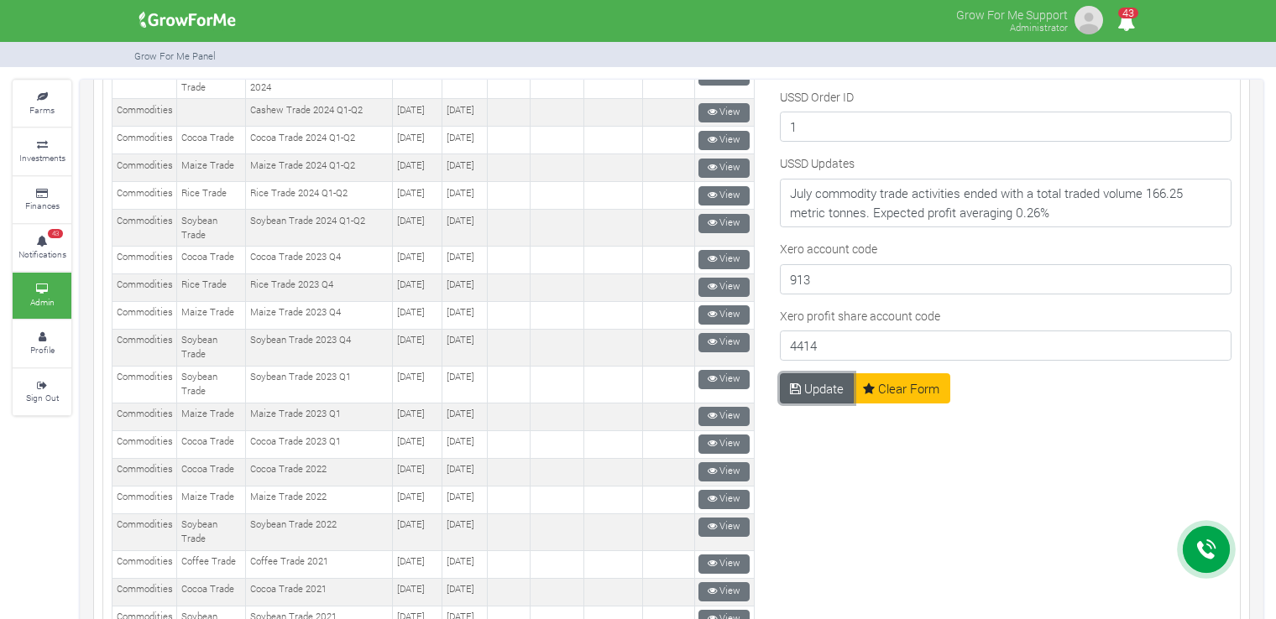
click at [823, 375] on button "Update" at bounding box center [817, 389] width 75 height 30
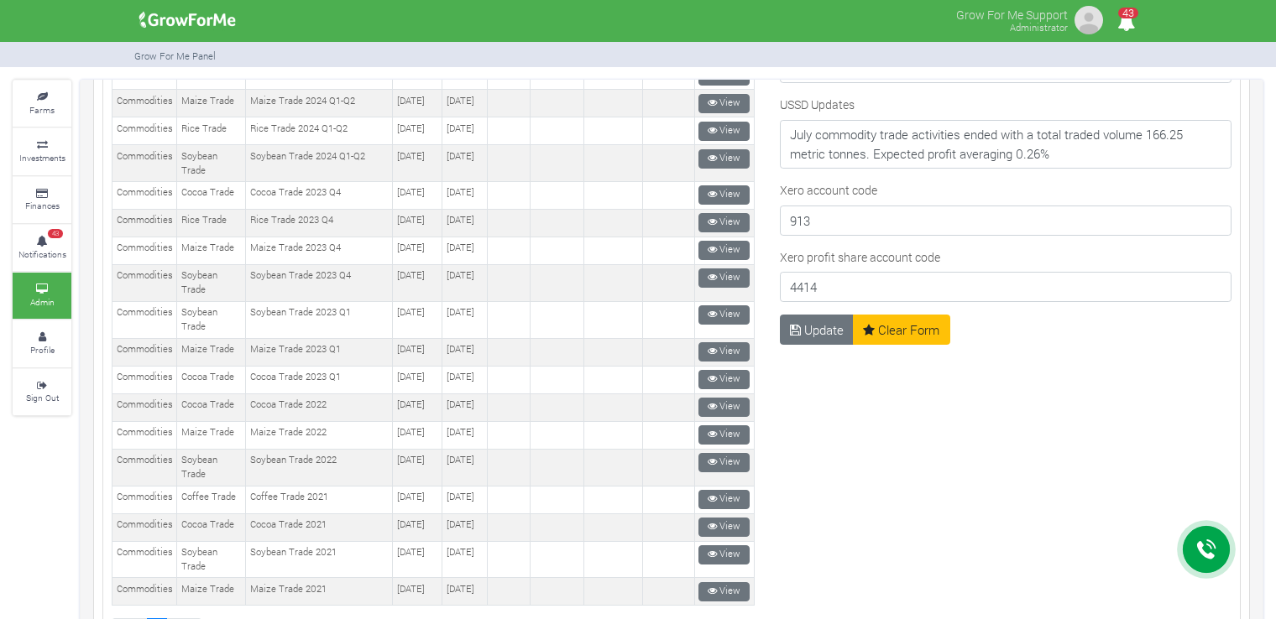
scroll to position [1140, 0]
